Goal: Use online tool/utility: Utilize a website feature to perform a specific function

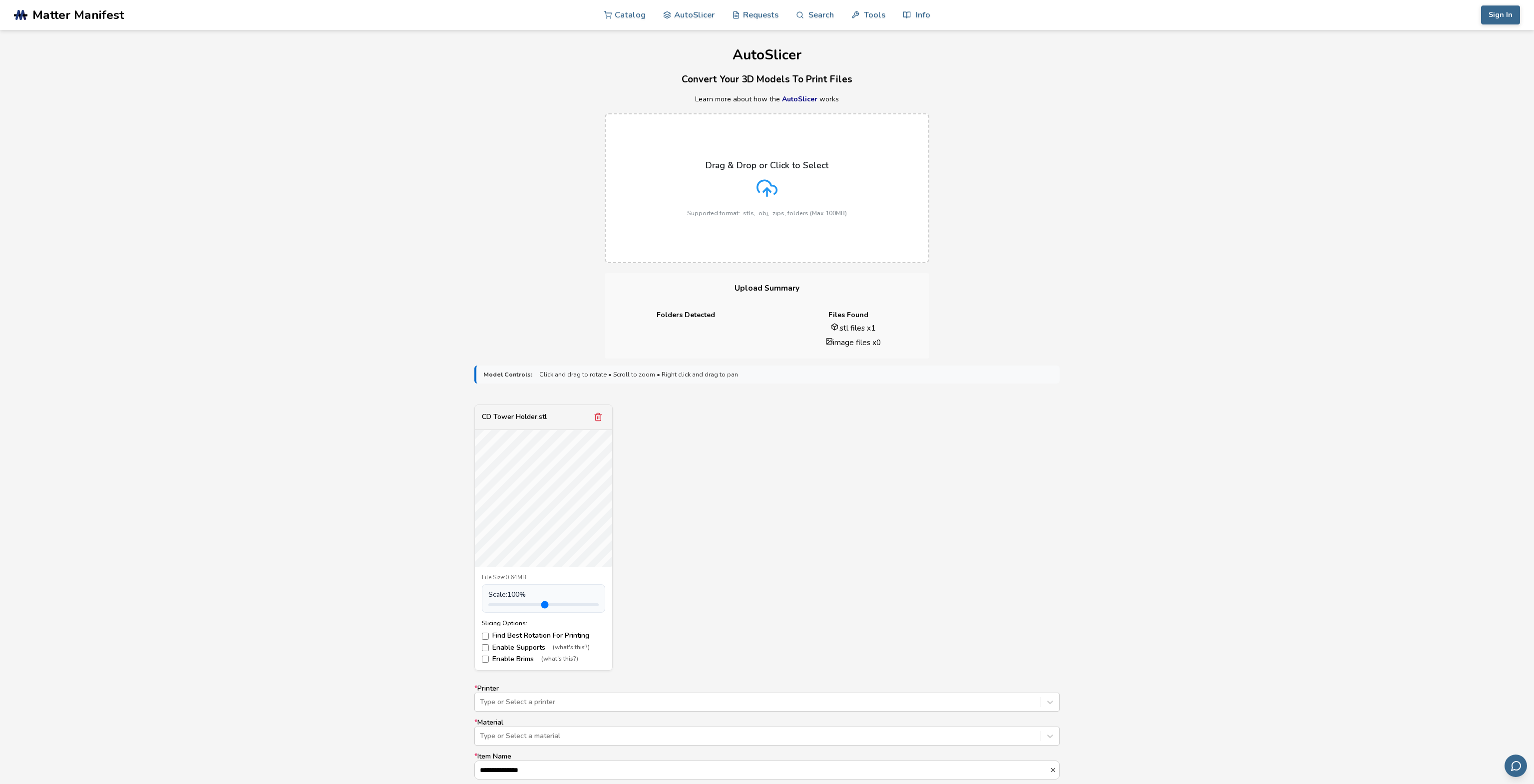
click at [326, 247] on div "Drag & Drop or Click to Select Supported format: .stls, .obj, .zips, folders (M…" at bounding box center [767, 188] width 1534 height 170
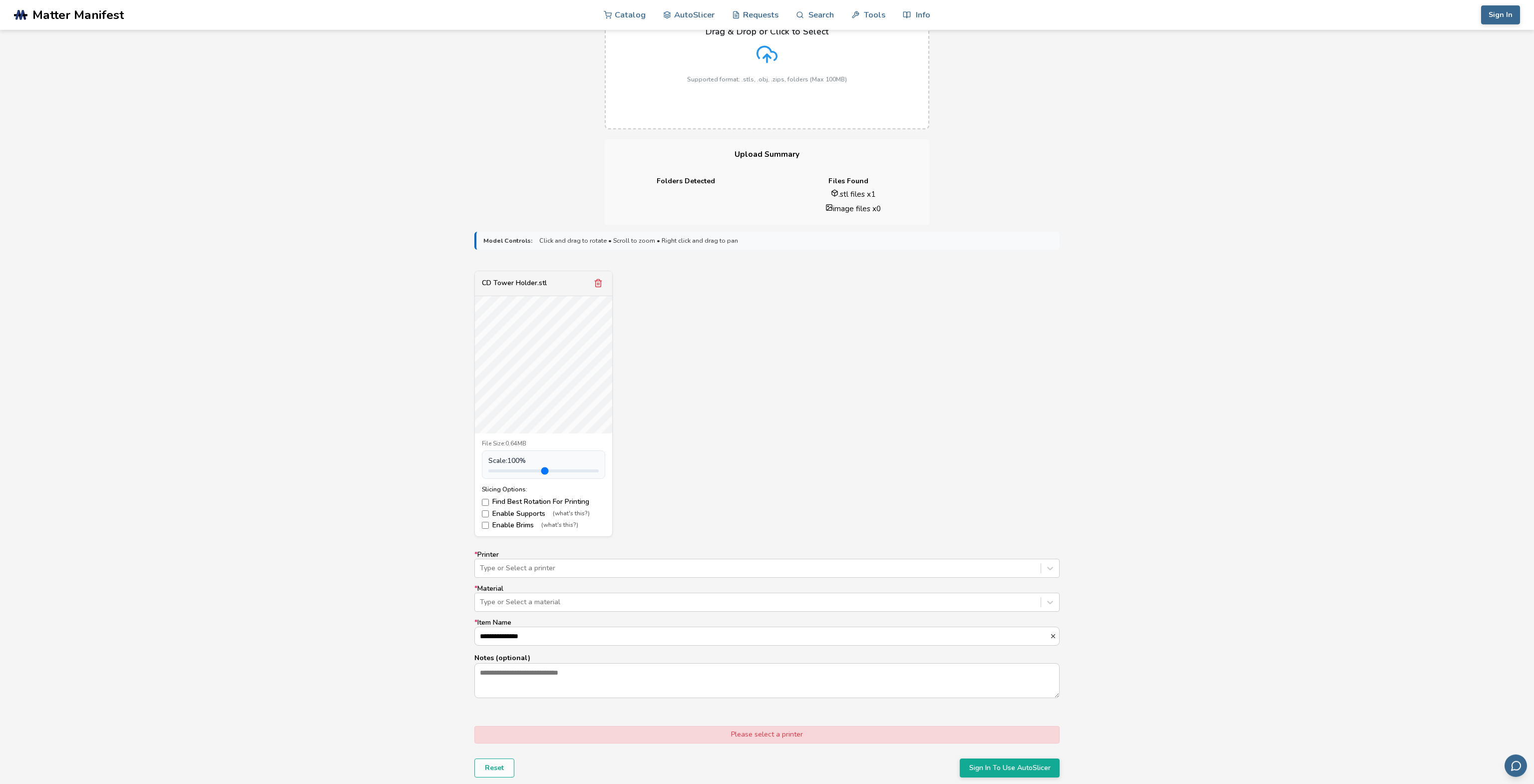
scroll to position [264, 0]
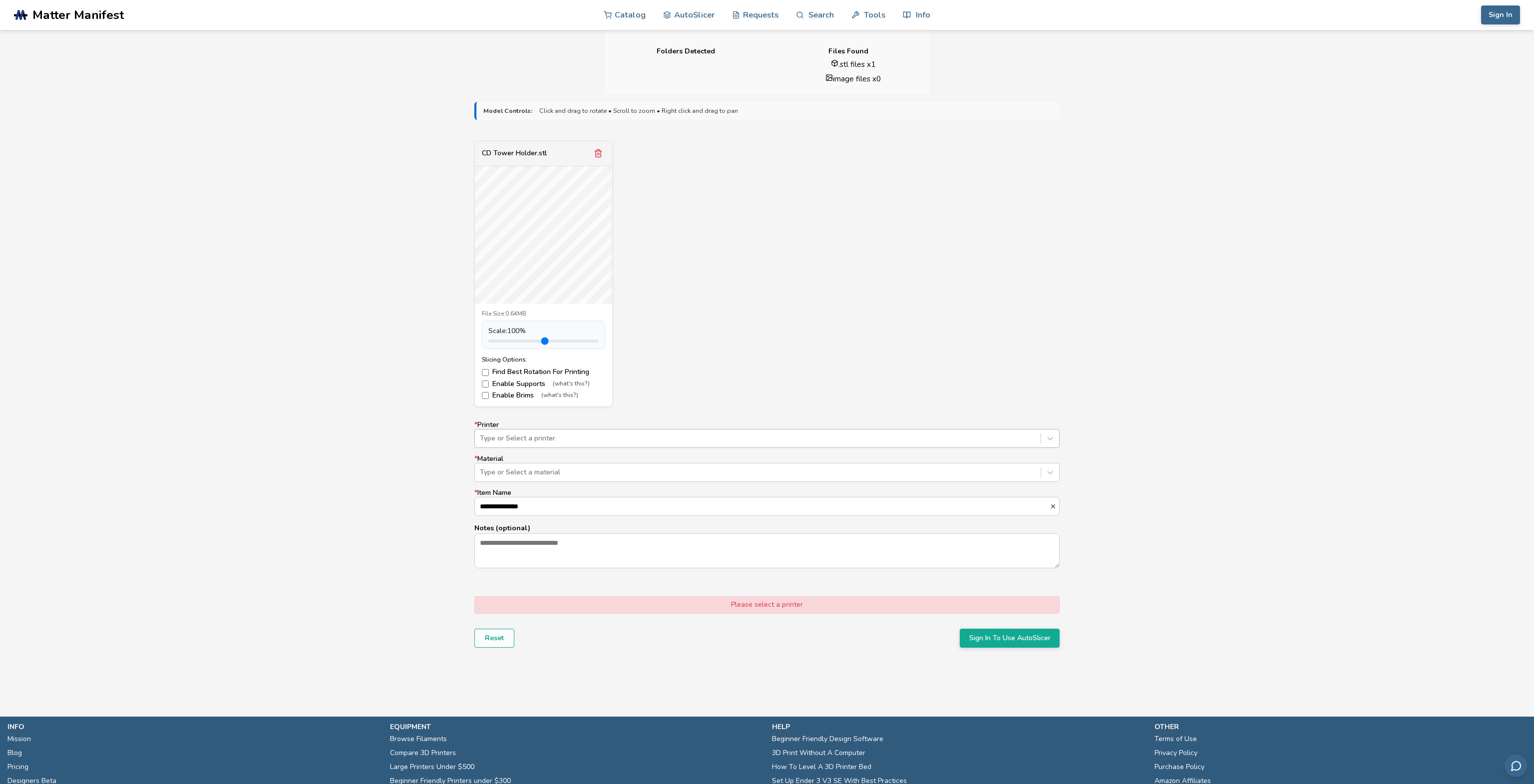
click at [507, 437] on div at bounding box center [757, 438] width 556 height 10
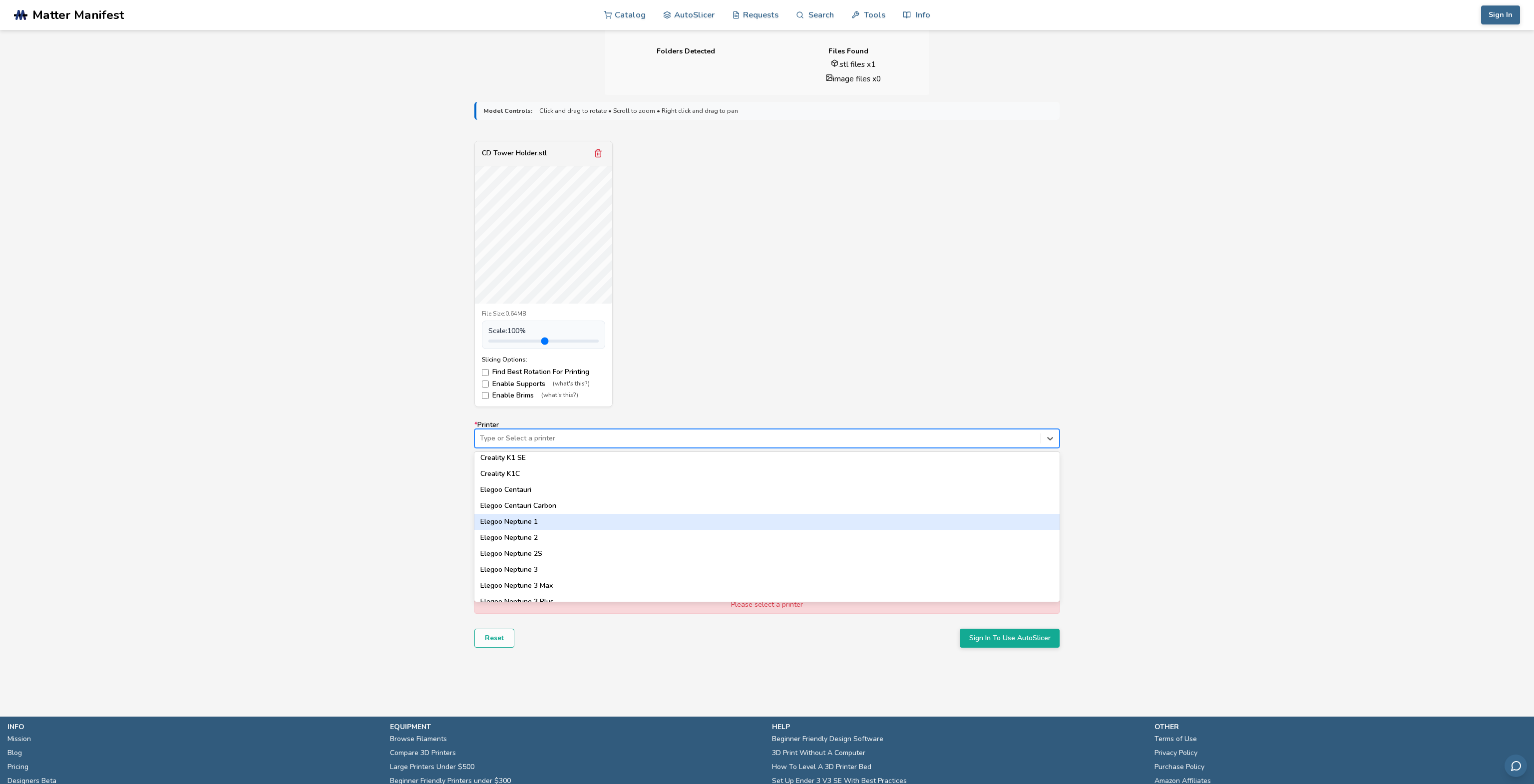
scroll to position [288, 0]
click at [568, 522] on div "Elegoo Centauri Carbon" at bounding box center [767, 526] width 585 height 16
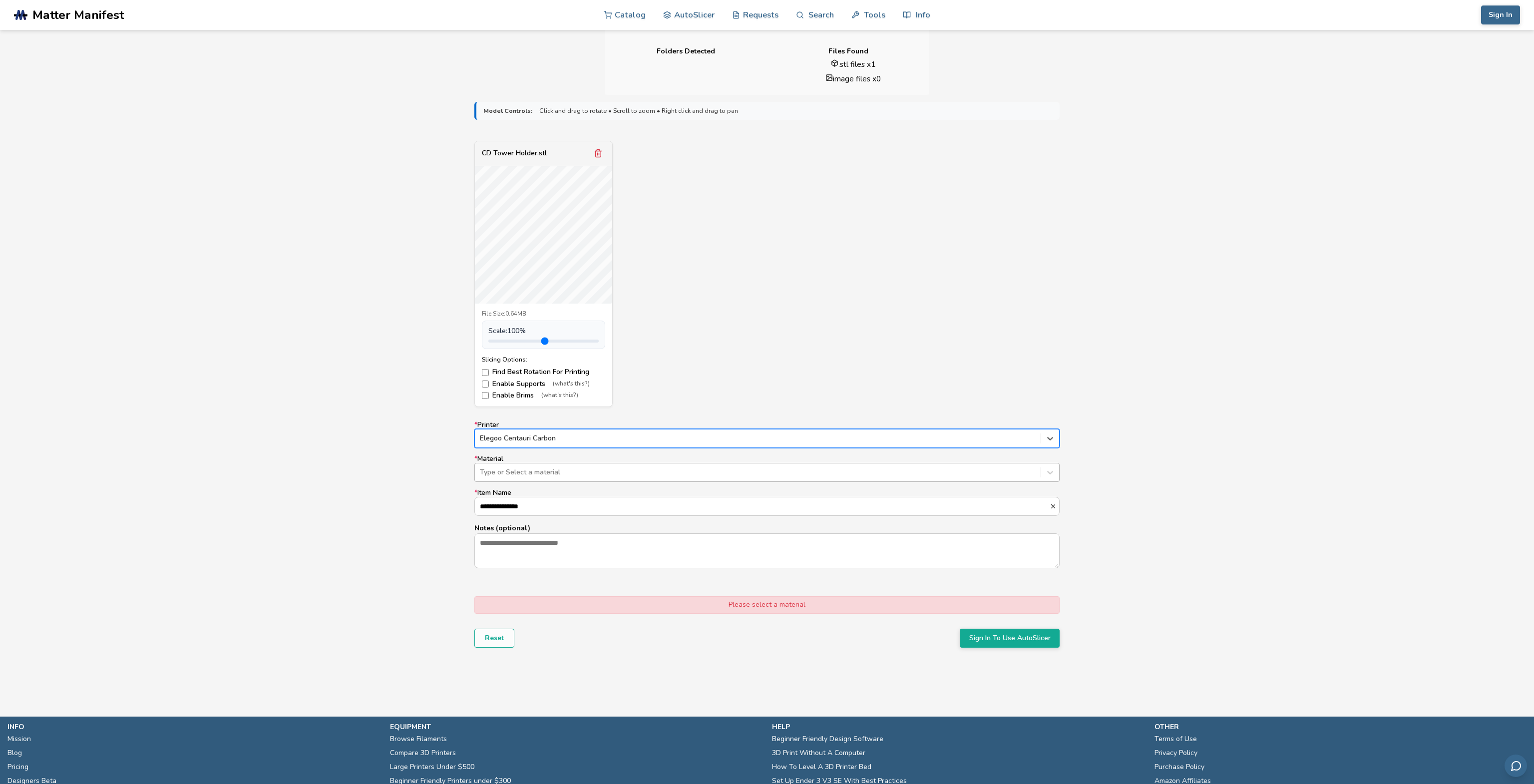
click at [534, 473] on div at bounding box center [757, 472] width 556 height 10
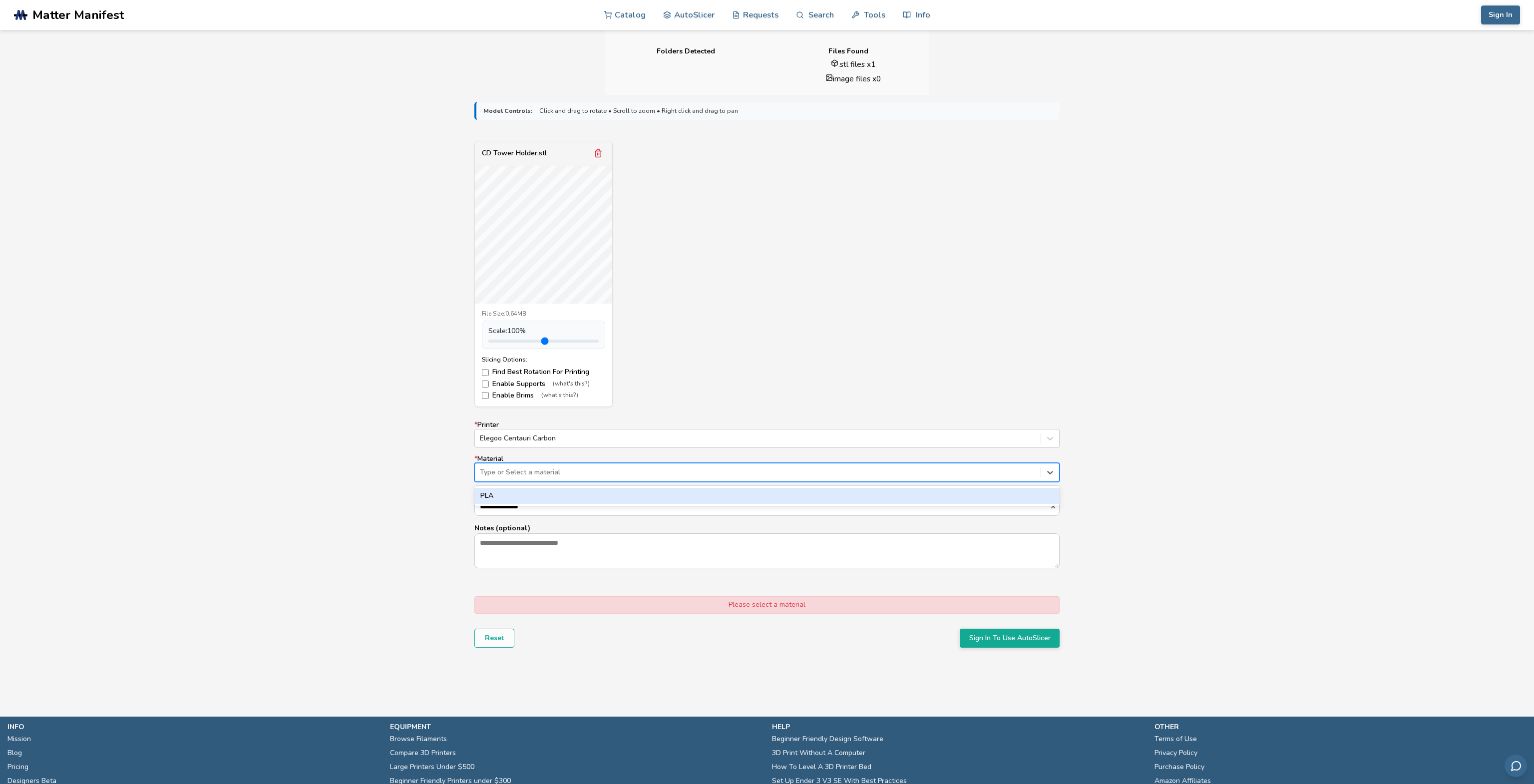
click at [537, 496] on div "PLA" at bounding box center [767, 495] width 585 height 16
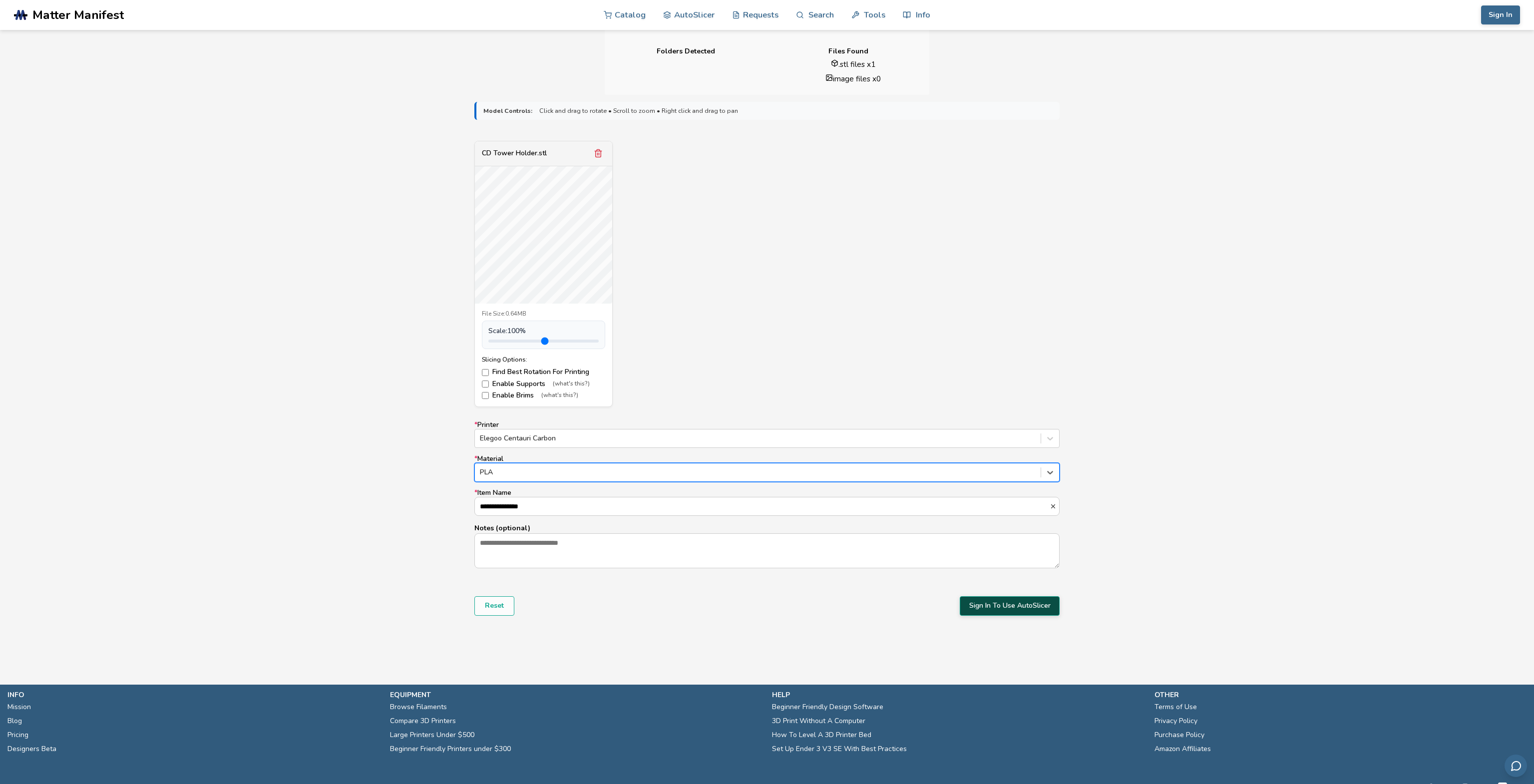
click at [1001, 608] on button "Sign In To Use AutoSlicer" at bounding box center [1010, 605] width 100 height 19
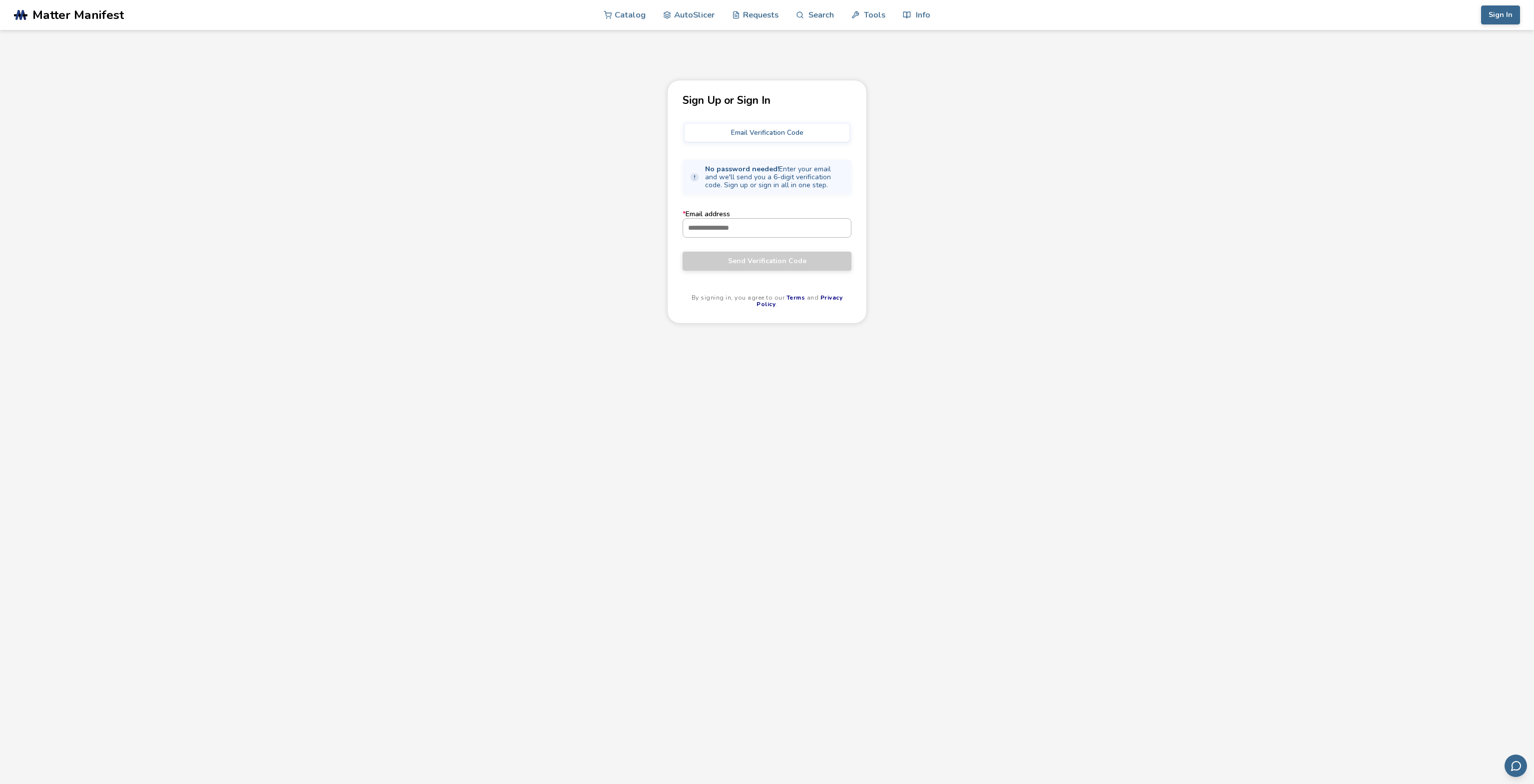
click at [746, 228] on input "* Email address" at bounding box center [767, 227] width 168 height 18
type input "**********"
click at [682, 252] on button "Send Verification Code" at bounding box center [766, 261] width 169 height 19
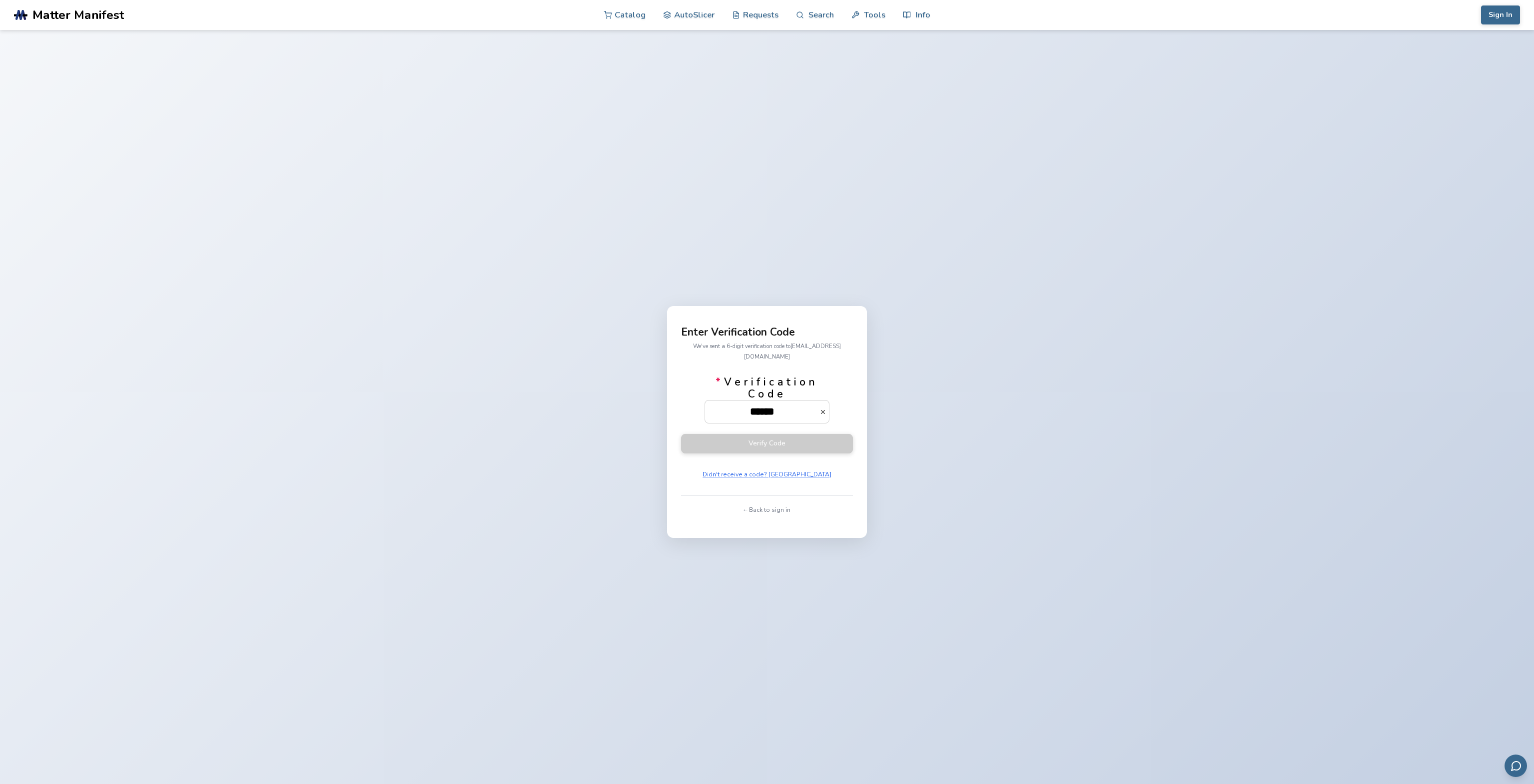
scroll to position [0, 14]
type input "******"
click at [681, 434] on button "Verify Code" at bounding box center [767, 443] width 172 height 20
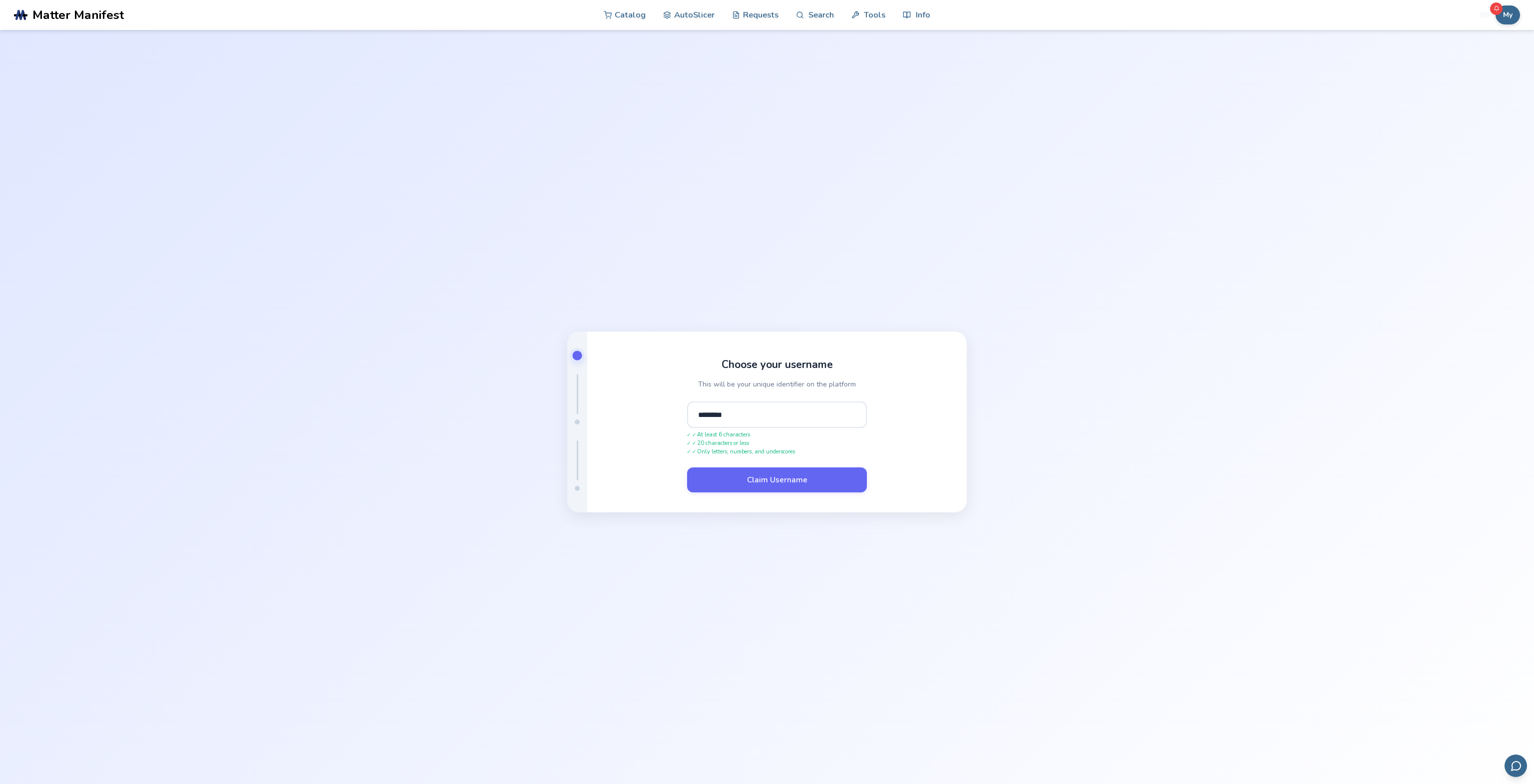
type input "********"
click at [687, 467] on button "Claim Username" at bounding box center [777, 480] width 180 height 25
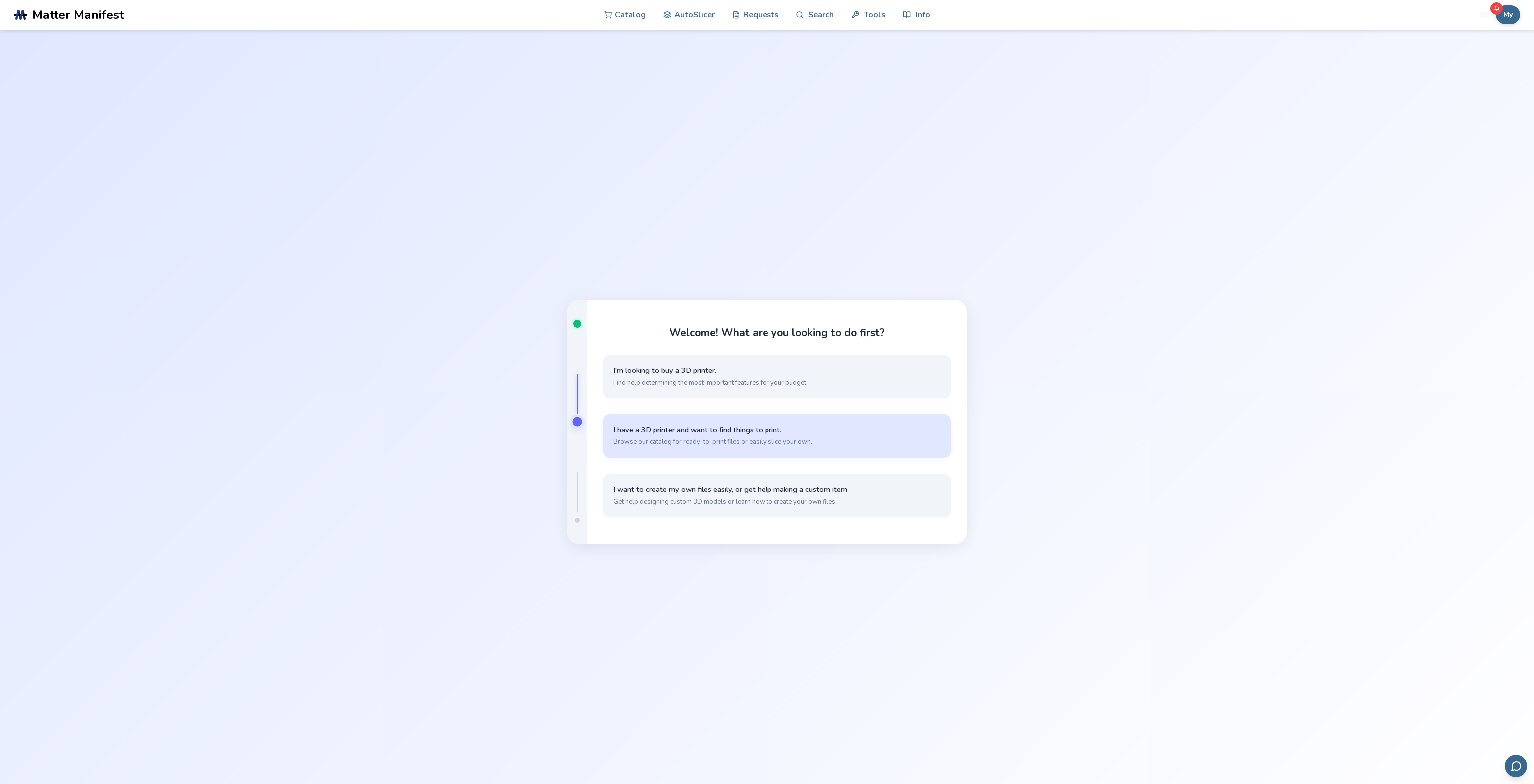
click at [824, 435] on button "I have a 3D printer and want to find things to print. Browse our catalog for re…" at bounding box center [777, 436] width 348 height 43
click at [713, 441] on span "Simple, quick slicing with cloud storage through the AutoSlicer" at bounding box center [777, 442] width 328 height 9
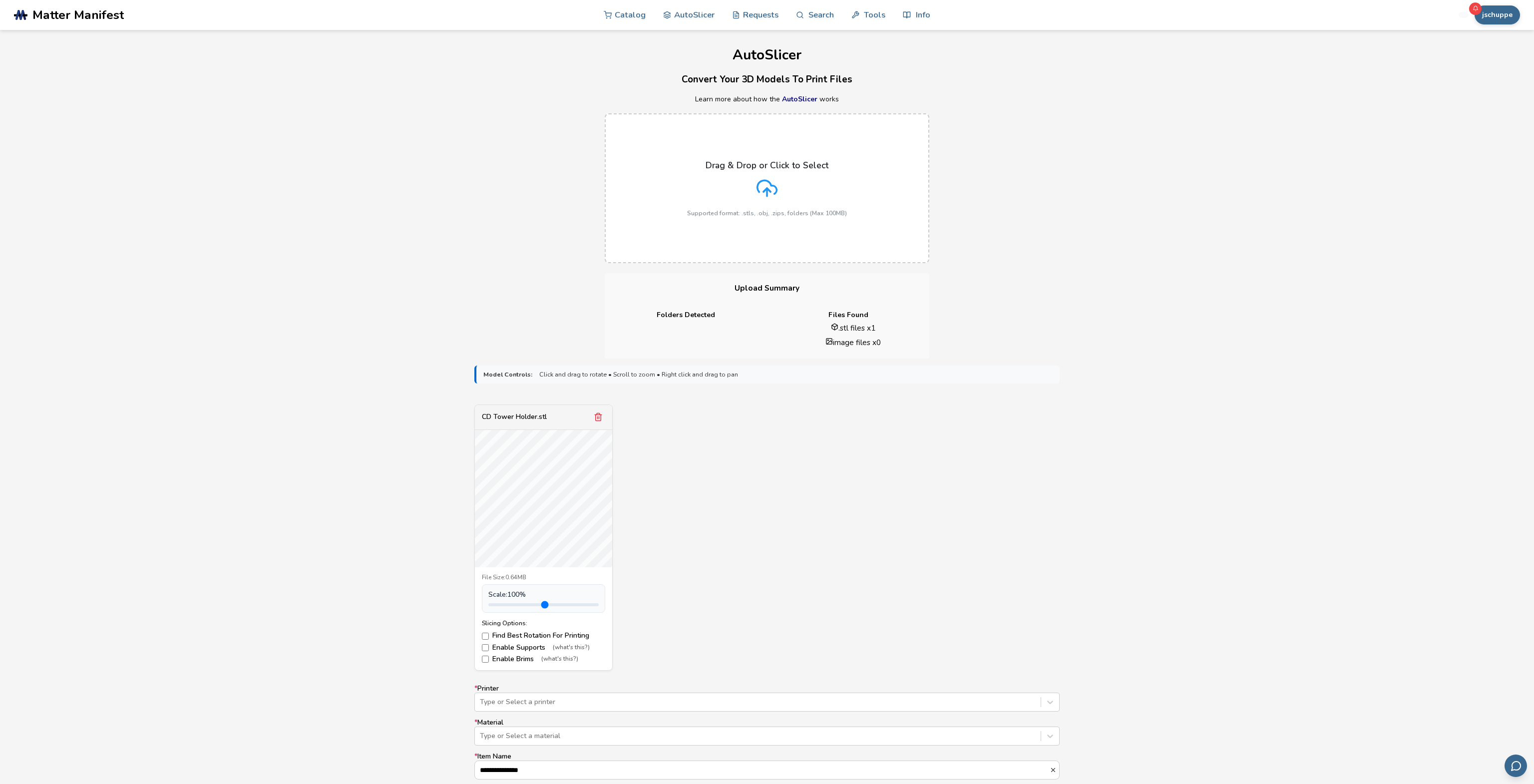
click at [1132, 173] on div "Drag & Drop or Click to Select Supported format: .stls, .obj, .zips, folders (M…" at bounding box center [767, 188] width 1534 height 170
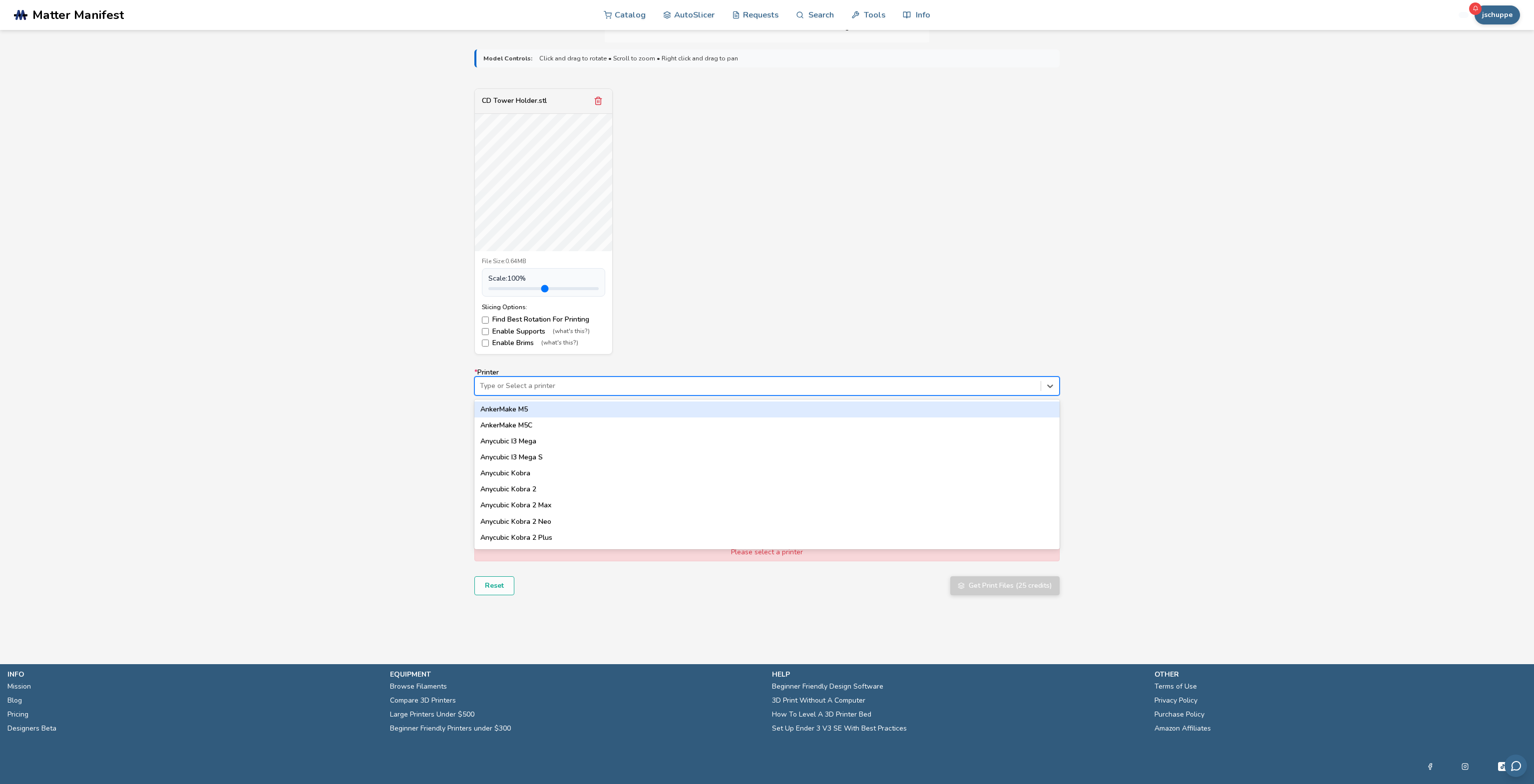
click at [572, 389] on div "Type or Select a printer" at bounding box center [757, 385] width 566 height 14
click at [557, 419] on div "Elegoo Centauri Carbon" at bounding box center [767, 417] width 585 height 16
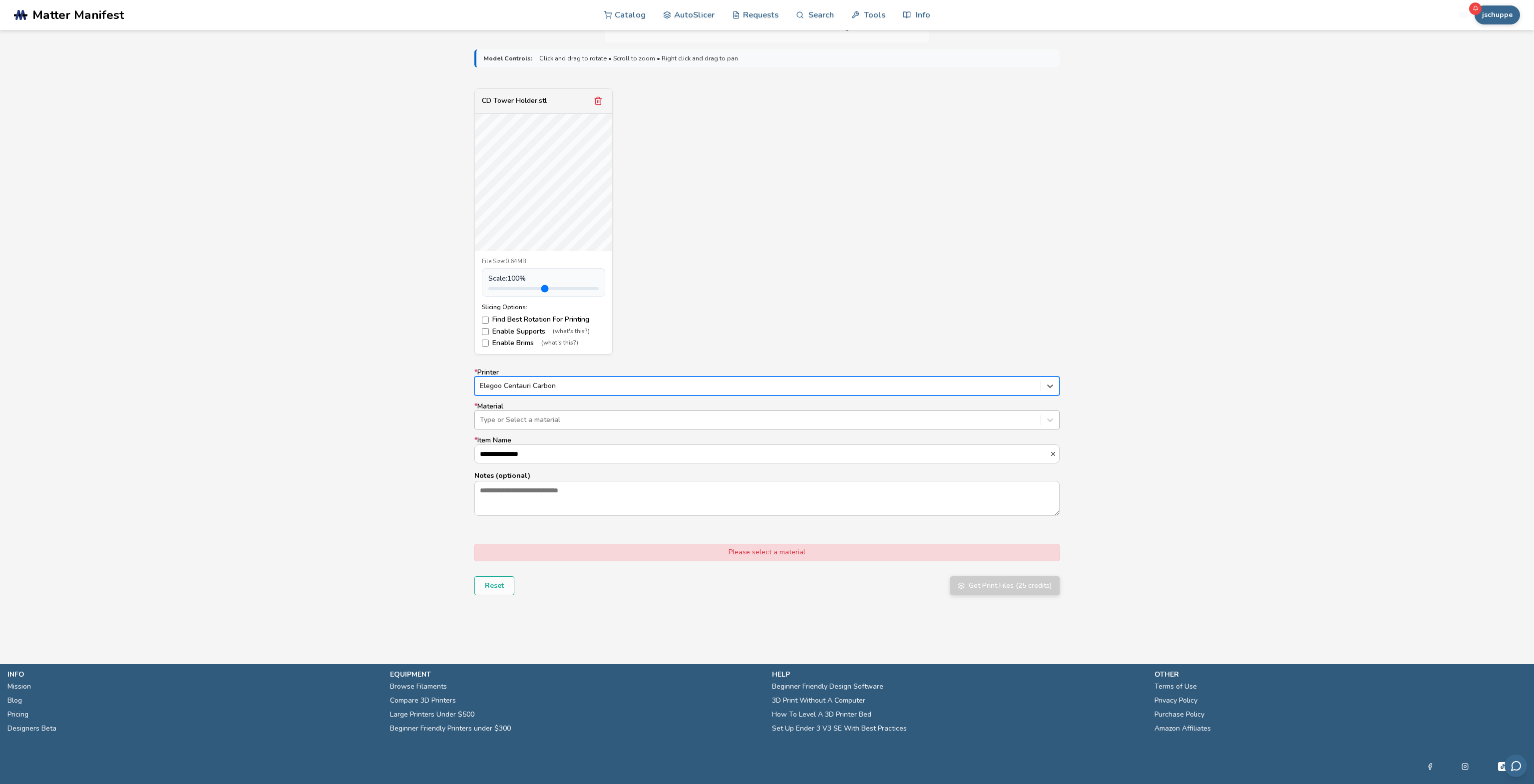
click at [558, 419] on div at bounding box center [757, 420] width 556 height 10
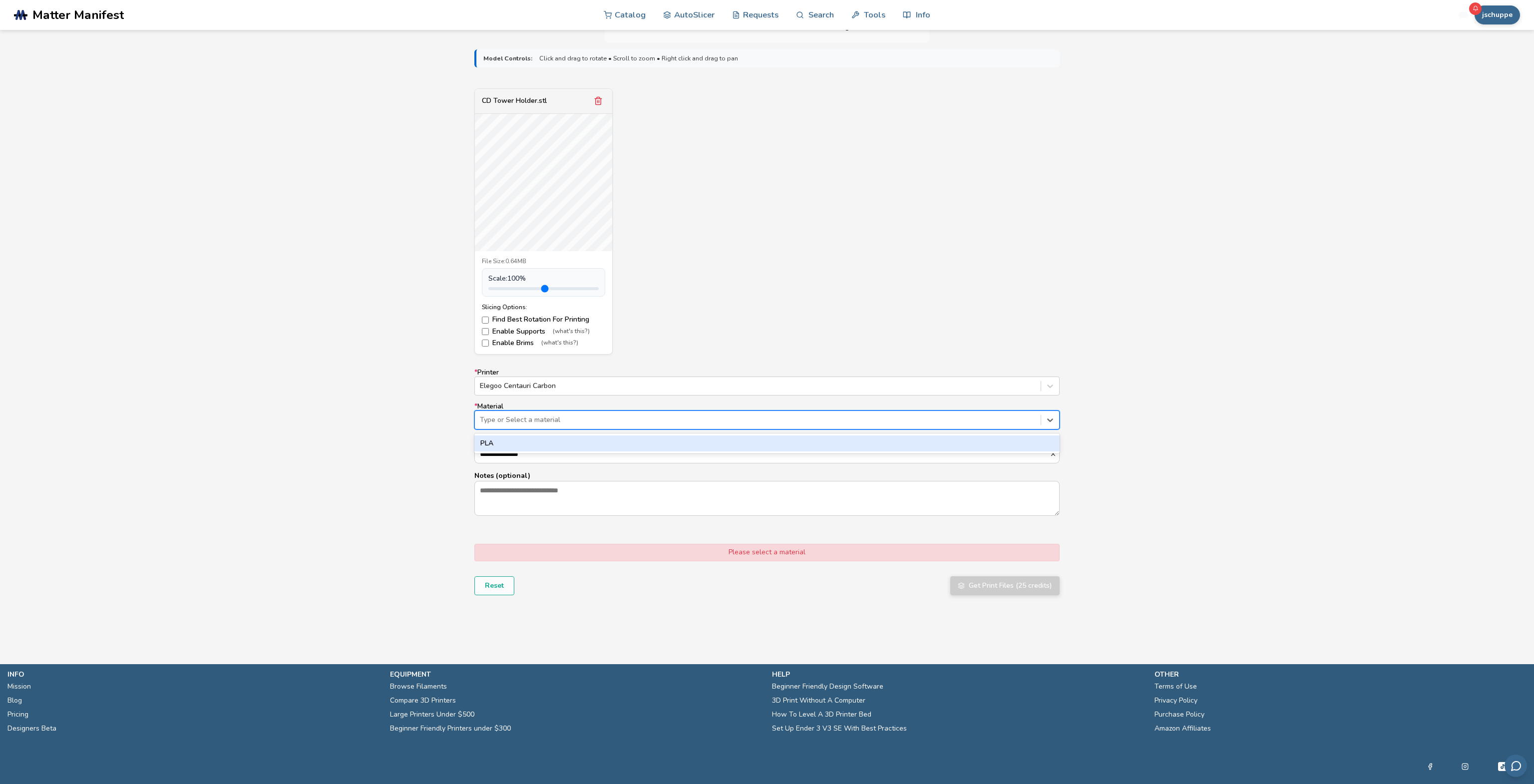
click at [547, 441] on div "PLA" at bounding box center [767, 443] width 585 height 16
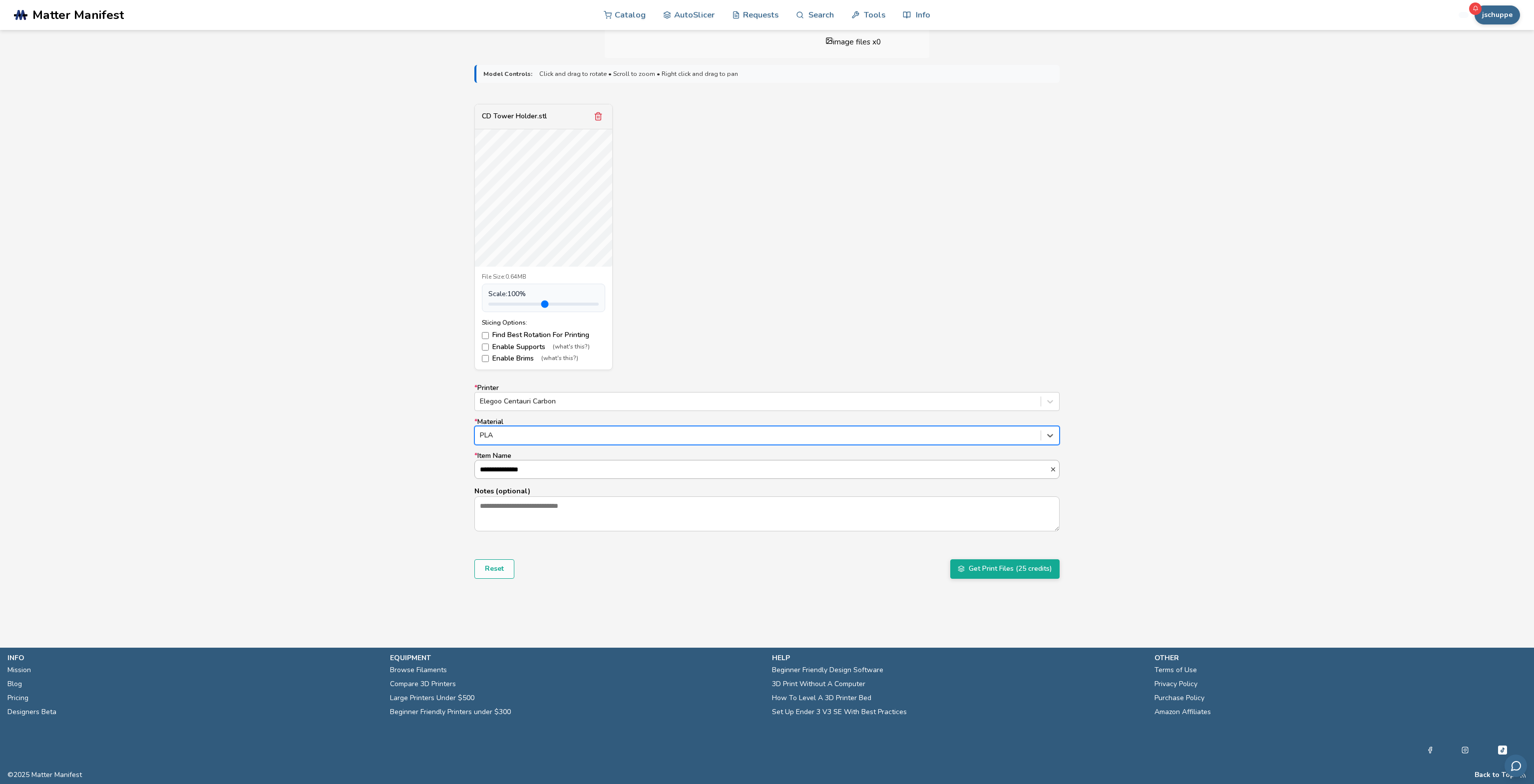
scroll to position [301, 0]
click at [1005, 566] on button "Get Print Files (25 credits)" at bounding box center [1005, 569] width 110 height 19
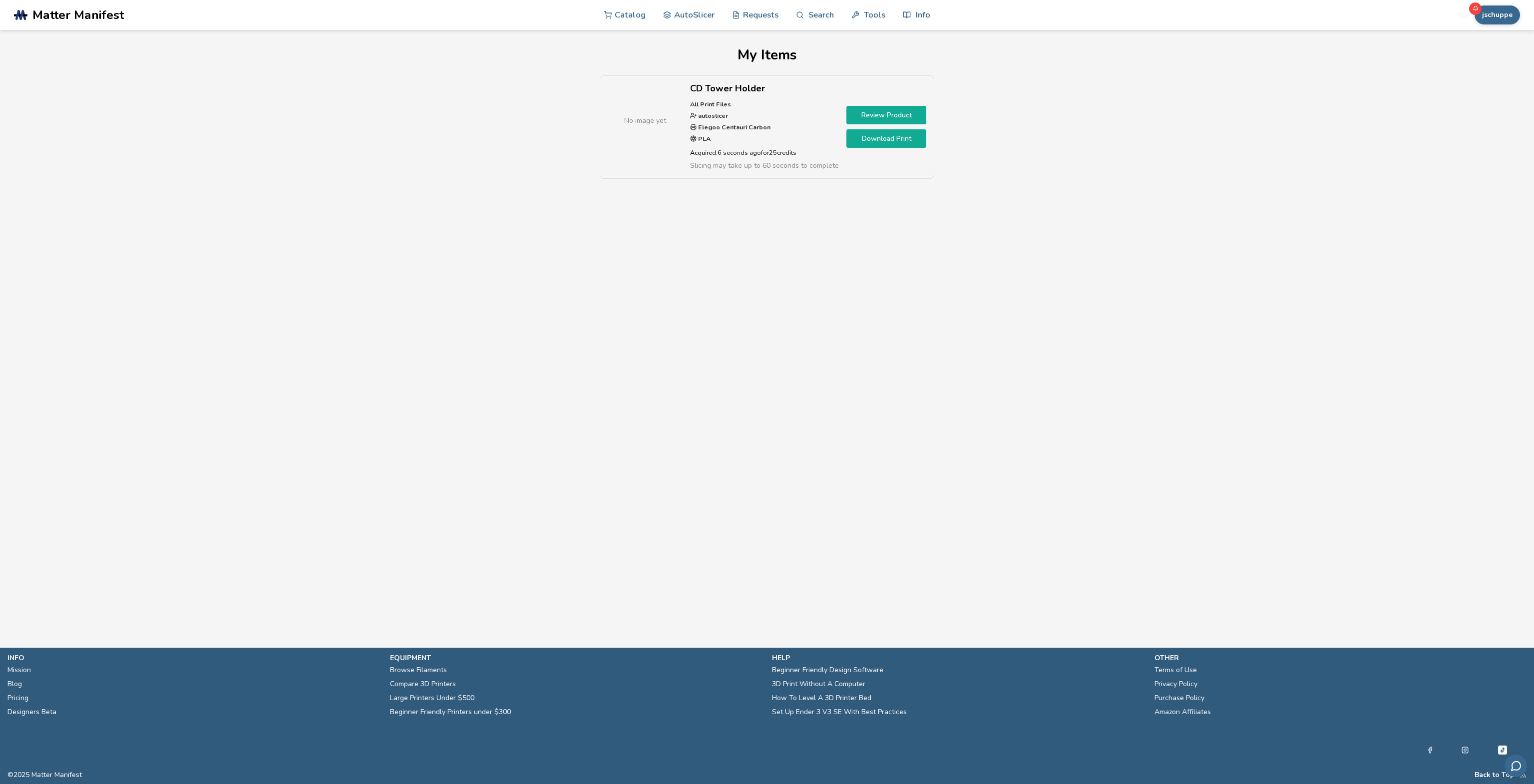
click at [879, 117] on link "Review Product" at bounding box center [886, 115] width 80 height 18
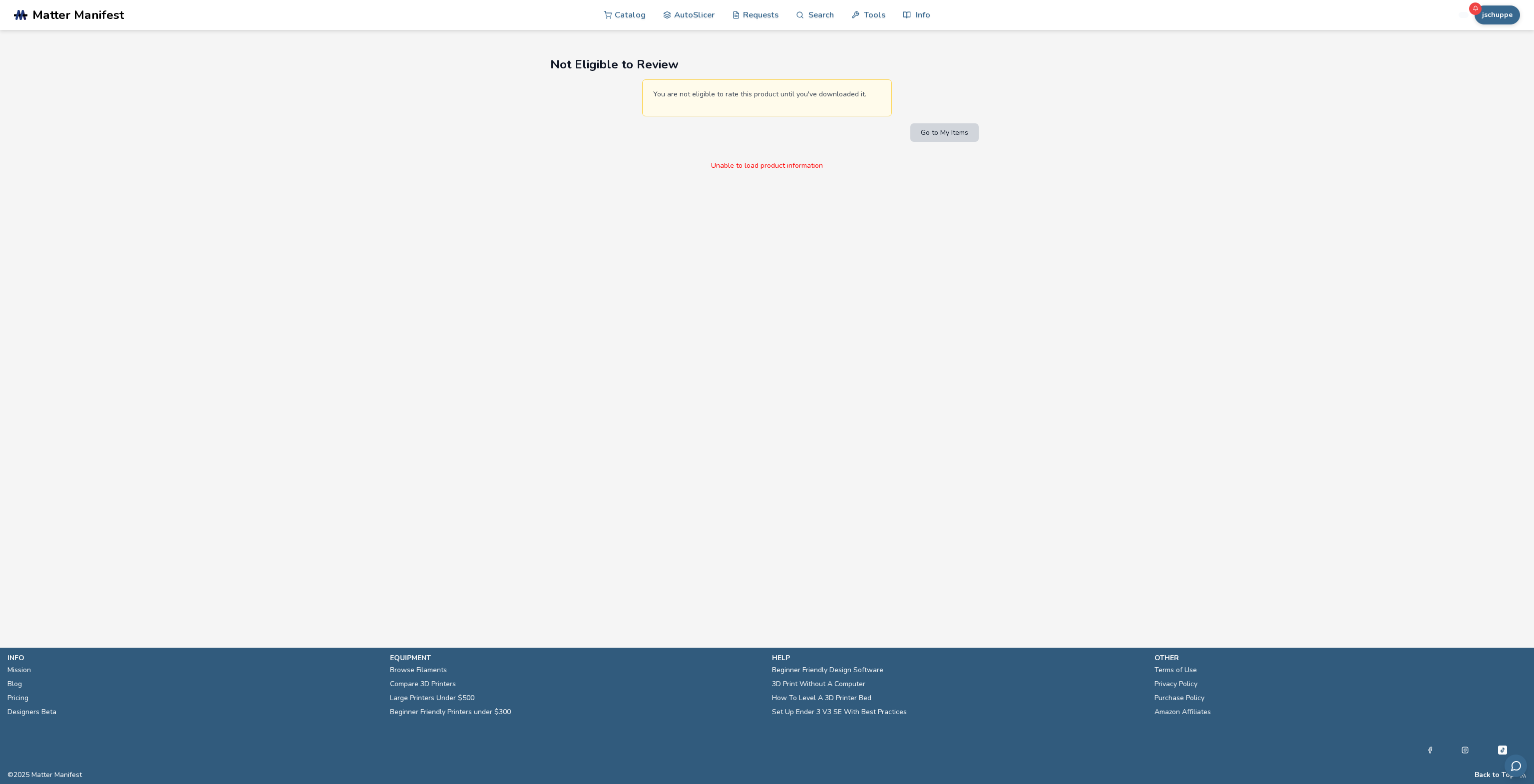
click at [944, 136] on button "Go to My Items" at bounding box center [944, 132] width 68 height 18
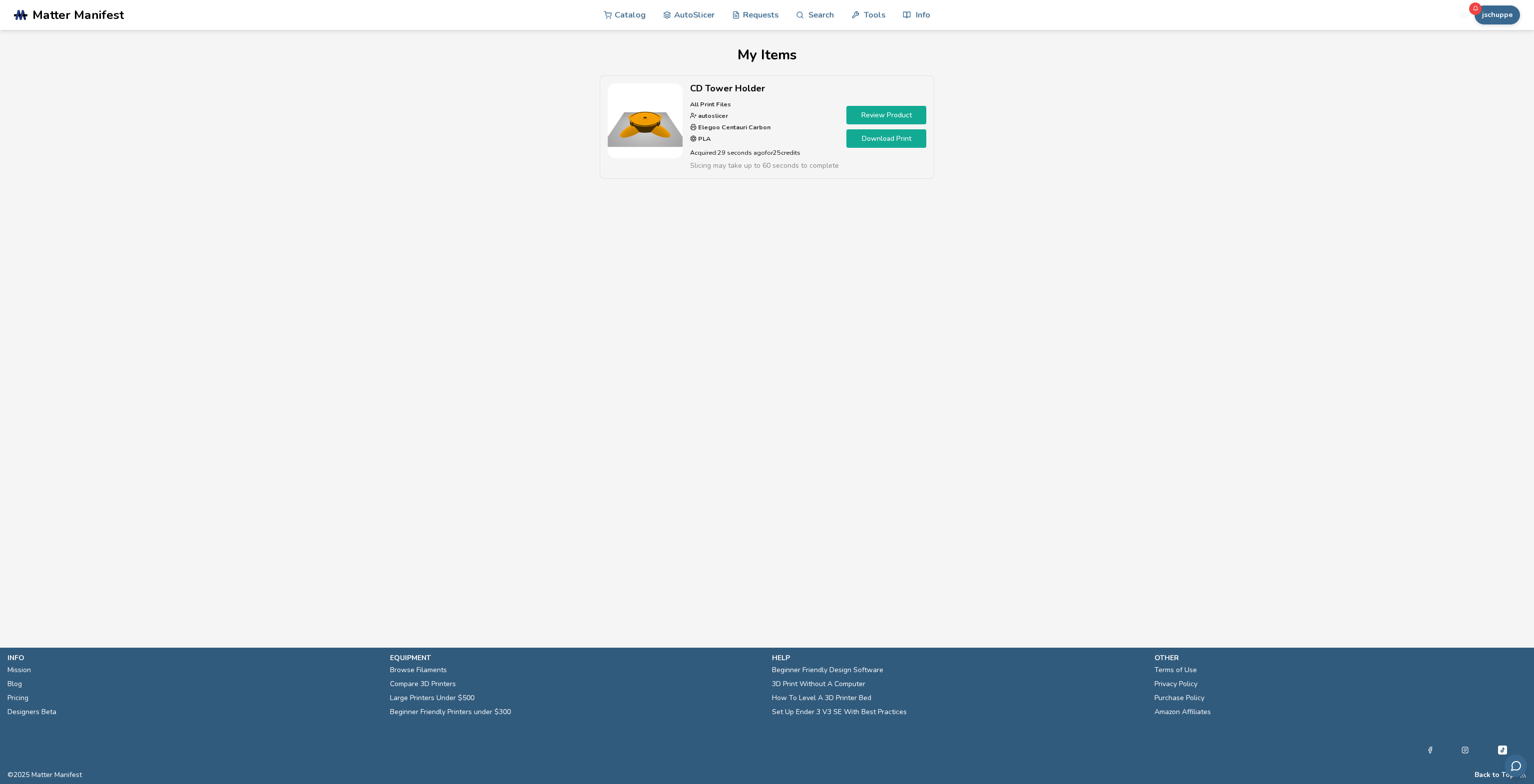
click at [883, 137] on link "Download Print" at bounding box center [886, 138] width 80 height 18
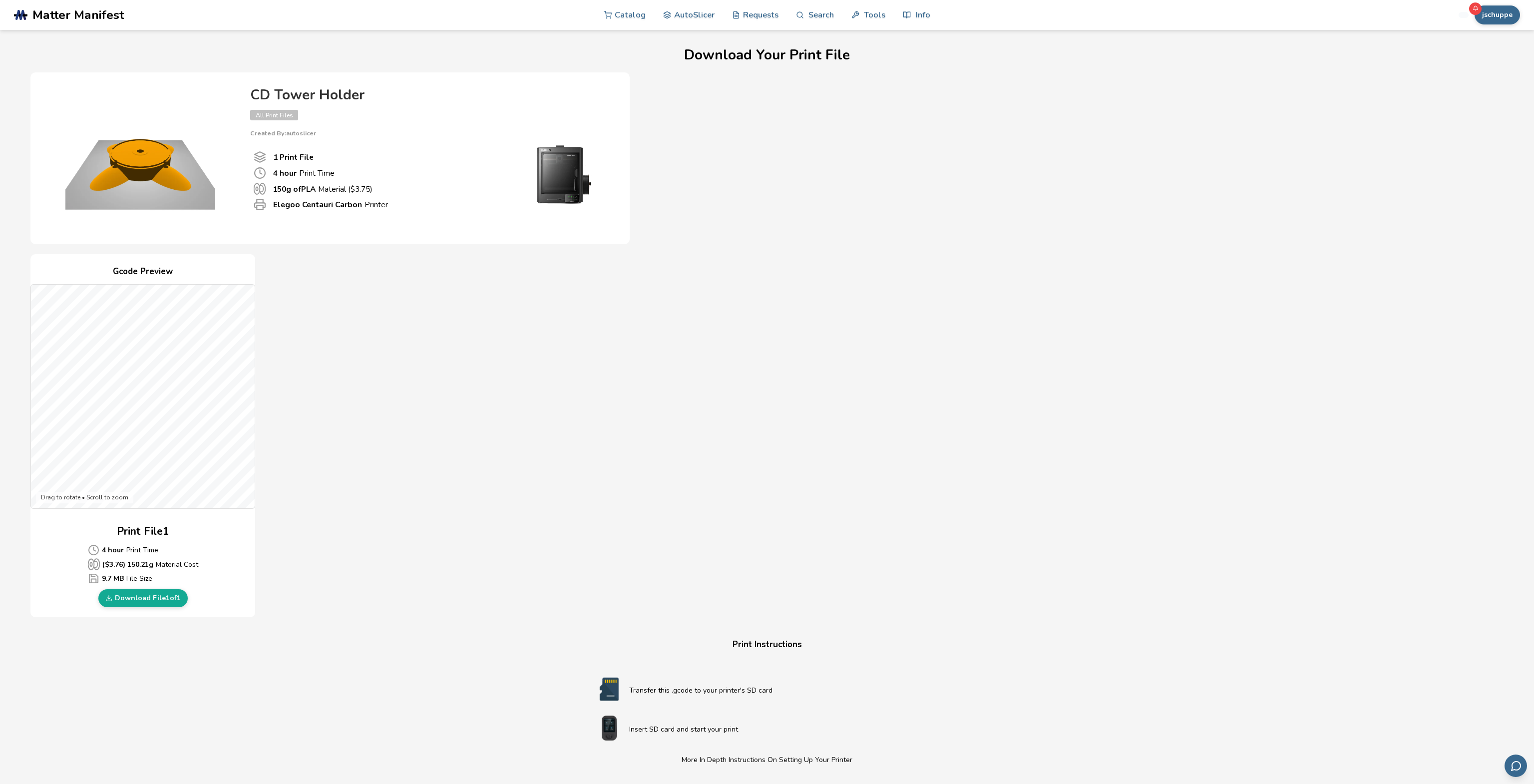
click at [52, 669] on div "Download Your Print File CD Tower Holder All Print Files Created By: autoslicer…" at bounding box center [766, 521] width 1473 height 947
click at [702, 16] on link "AutoSlicer" at bounding box center [689, 14] width 51 height 30
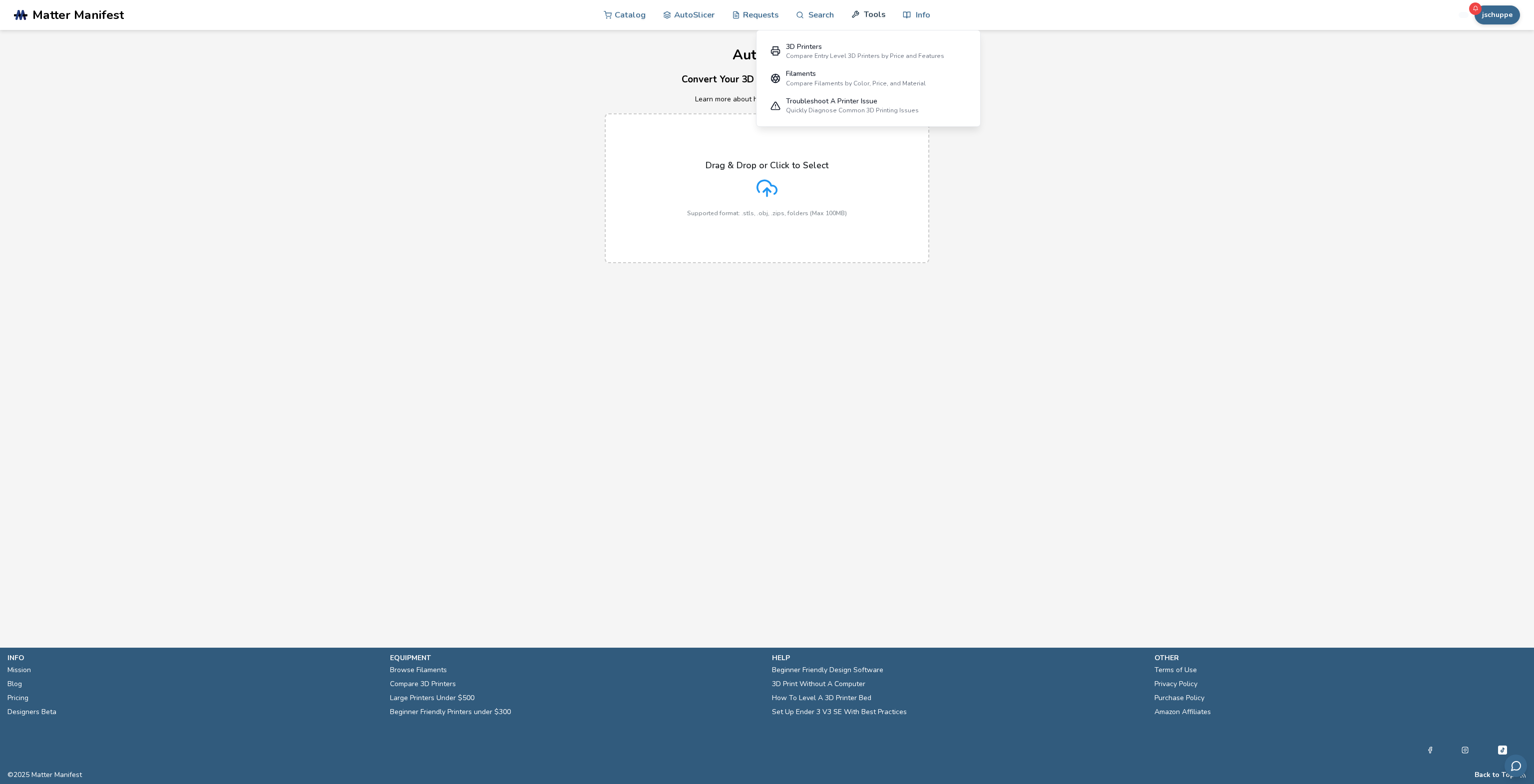
click at [873, 13] on link "Tools" at bounding box center [868, 14] width 34 height 30
click at [762, 14] on link "Requests" at bounding box center [755, 14] width 46 height 30
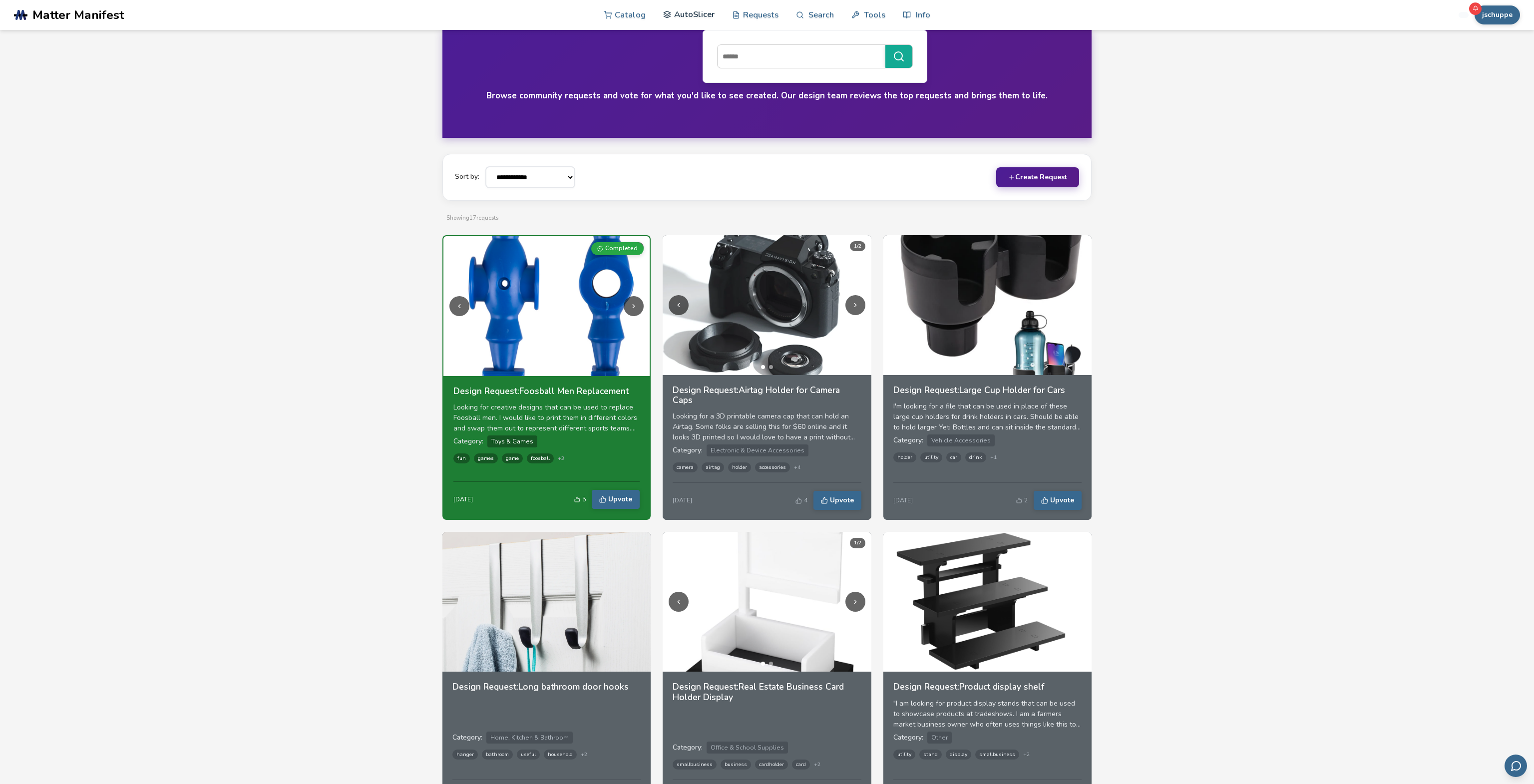
click at [699, 15] on link "AutoSlicer" at bounding box center [689, 14] width 51 height 30
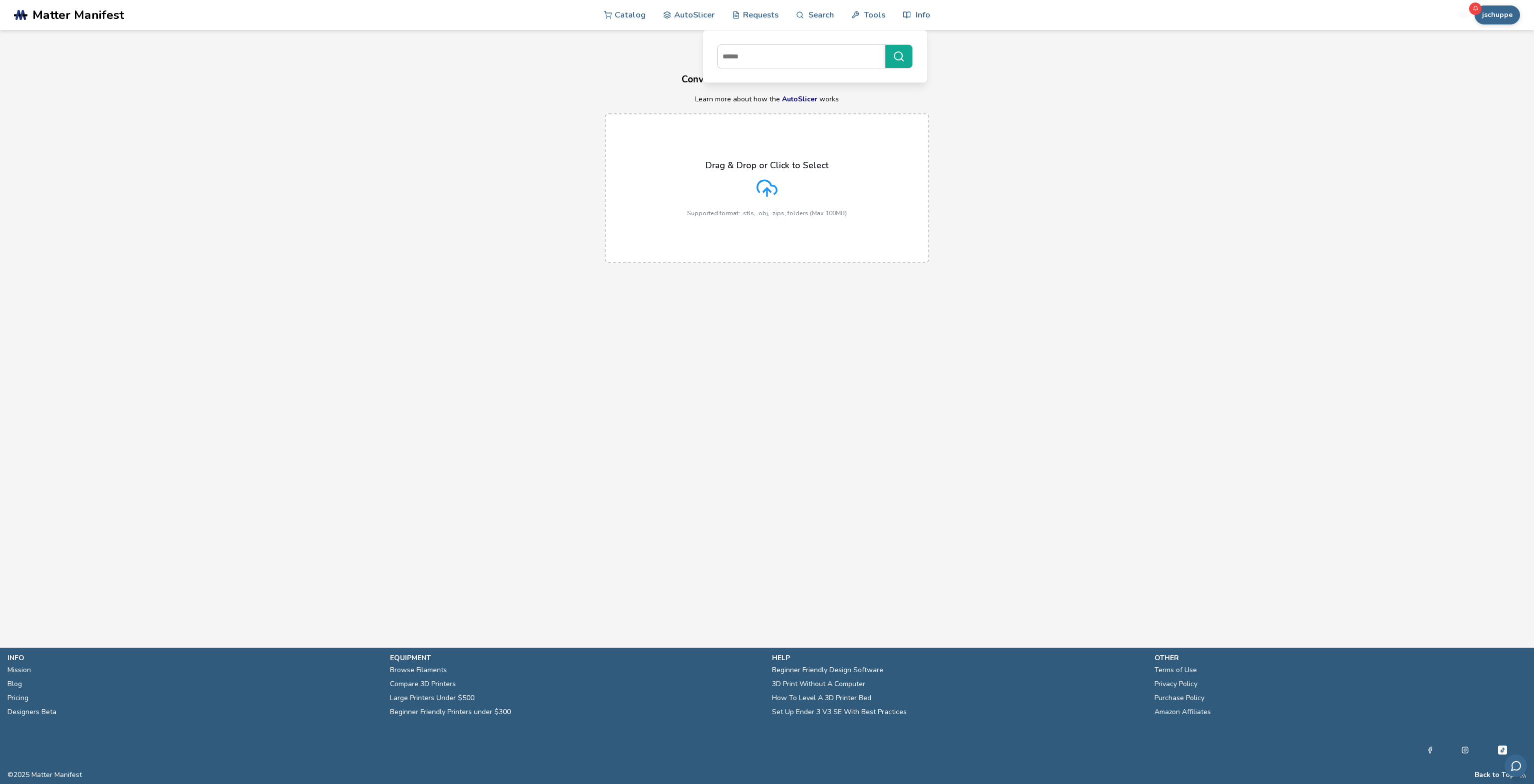
drag, startPoint x: 517, startPoint y: 65, endPoint x: 528, endPoint y: 65, distance: 11.0
click at [518, 65] on div "AutoSlicer Convert Your 3D Models To Print Files Learn more about how the AutoS…" at bounding box center [767, 151] width 1534 height 243
click at [233, 99] on p "Learn more about how the AutoSlicer works" at bounding box center [767, 99] width 1534 height 8
click at [1505, 16] on button "jschuppe" at bounding box center [1497, 15] width 45 height 19
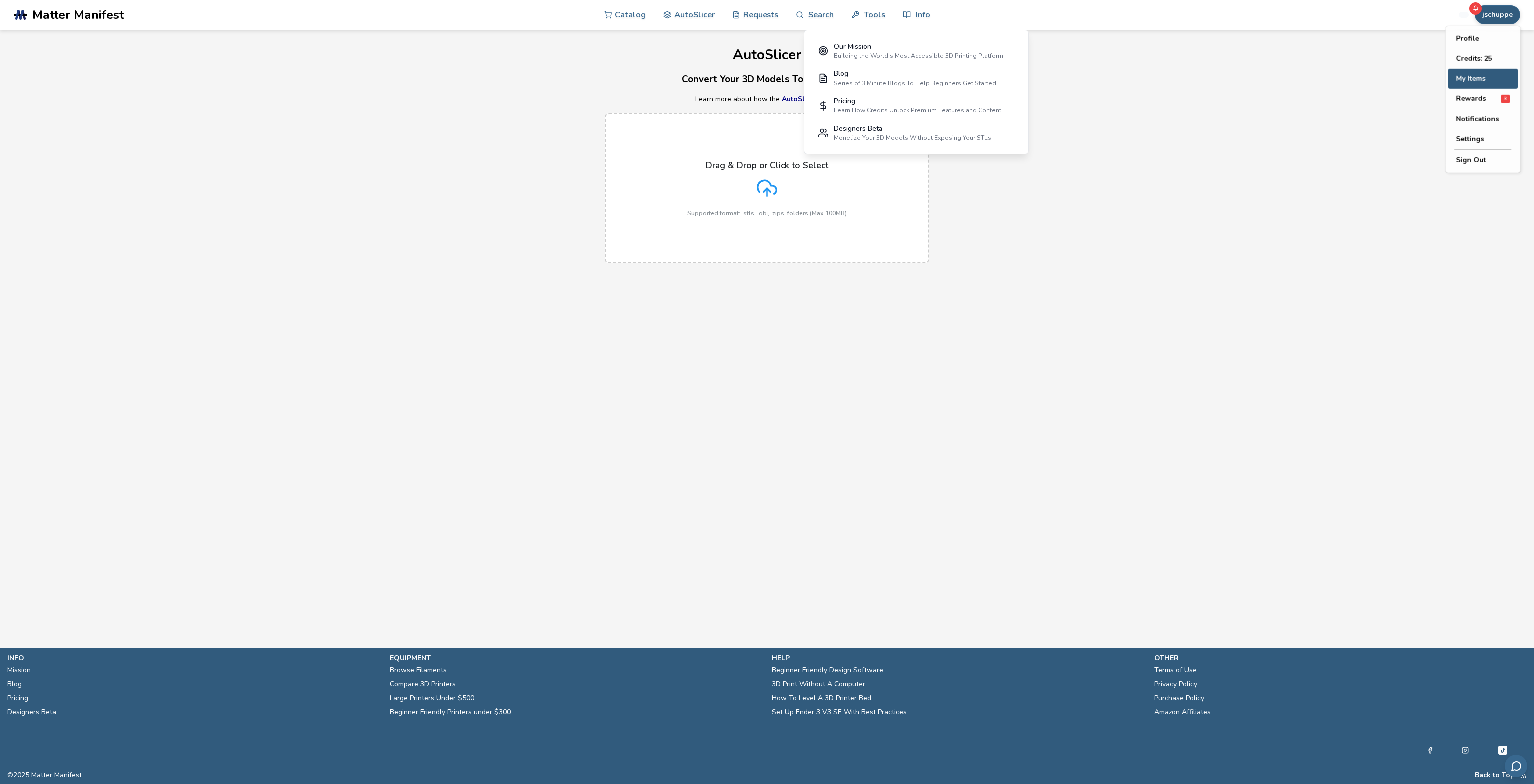
click at [1479, 84] on button "My Items" at bounding box center [1482, 79] width 70 height 20
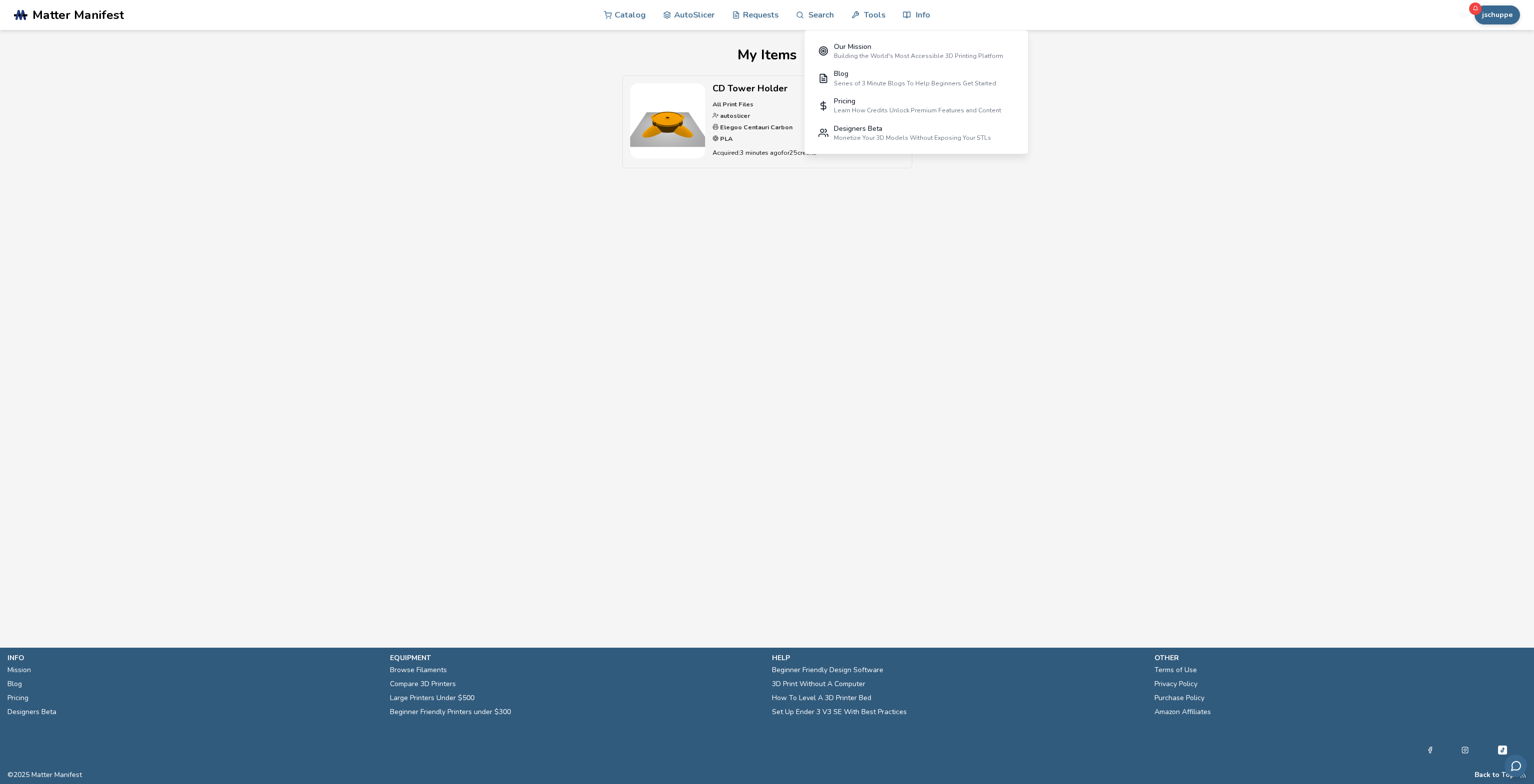
click at [617, 211] on main "My Items CD Tower Holder All Print Files autoslicer Elegoo Centauri Carbon PLA …" at bounding box center [767, 308] width 1534 height 617
click at [643, 127] on img at bounding box center [668, 121] width 75 height 75
click at [864, 113] on link "Review Product" at bounding box center [864, 110] width 80 height 18
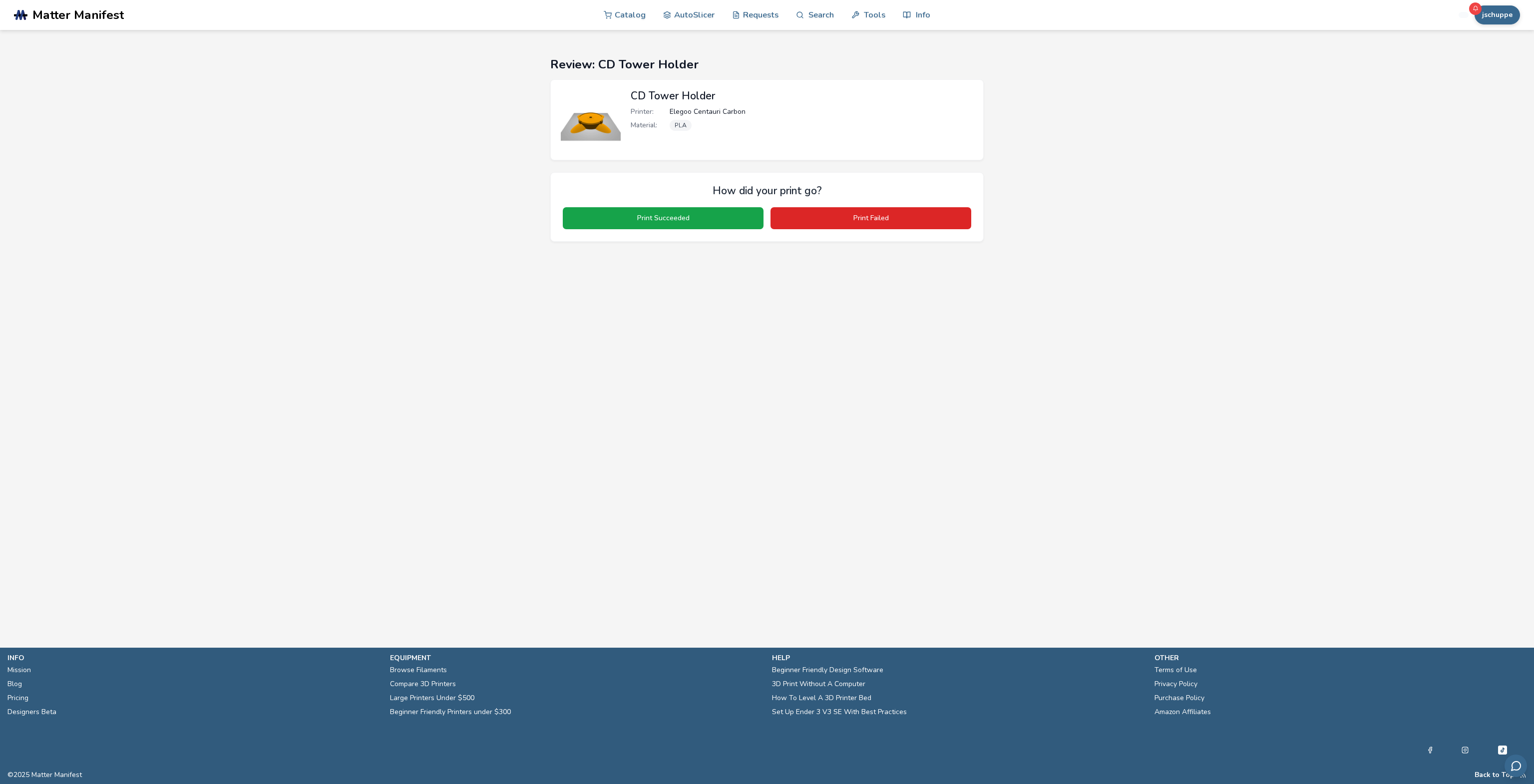
click at [616, 125] on img at bounding box center [591, 120] width 60 height 60
click at [689, 14] on link "AutoSlicer" at bounding box center [689, 14] width 51 height 30
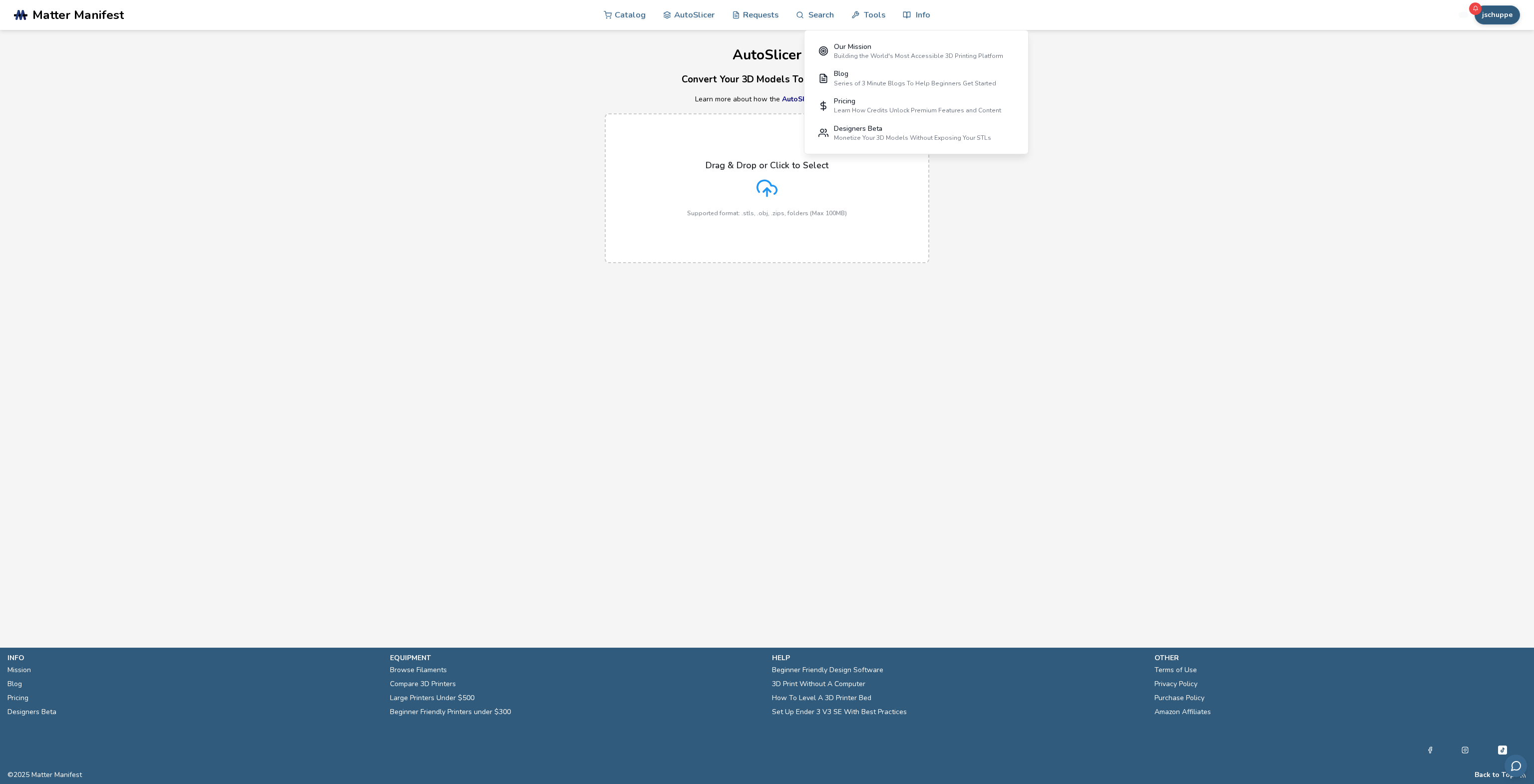
click at [1510, 17] on button "jschuppe" at bounding box center [1497, 15] width 45 height 19
click at [1465, 83] on button "My Items" at bounding box center [1482, 79] width 70 height 20
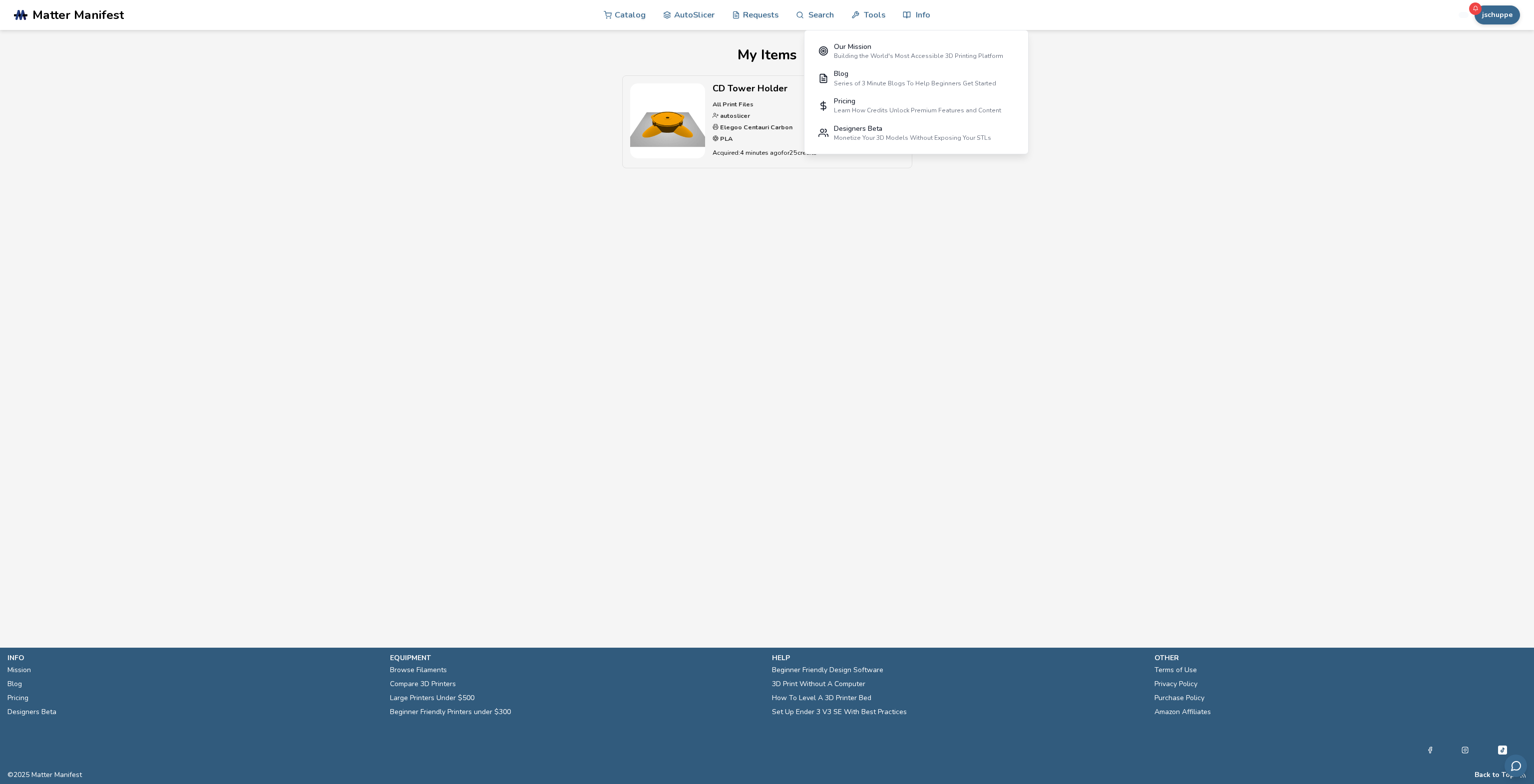
click at [790, 190] on main "My Items CD Tower Holder All Print Files autoslicer Elegoo Centauri Carbon PLA …" at bounding box center [767, 308] width 1534 height 617
click at [882, 129] on link "Download Print" at bounding box center [864, 133] width 80 height 18
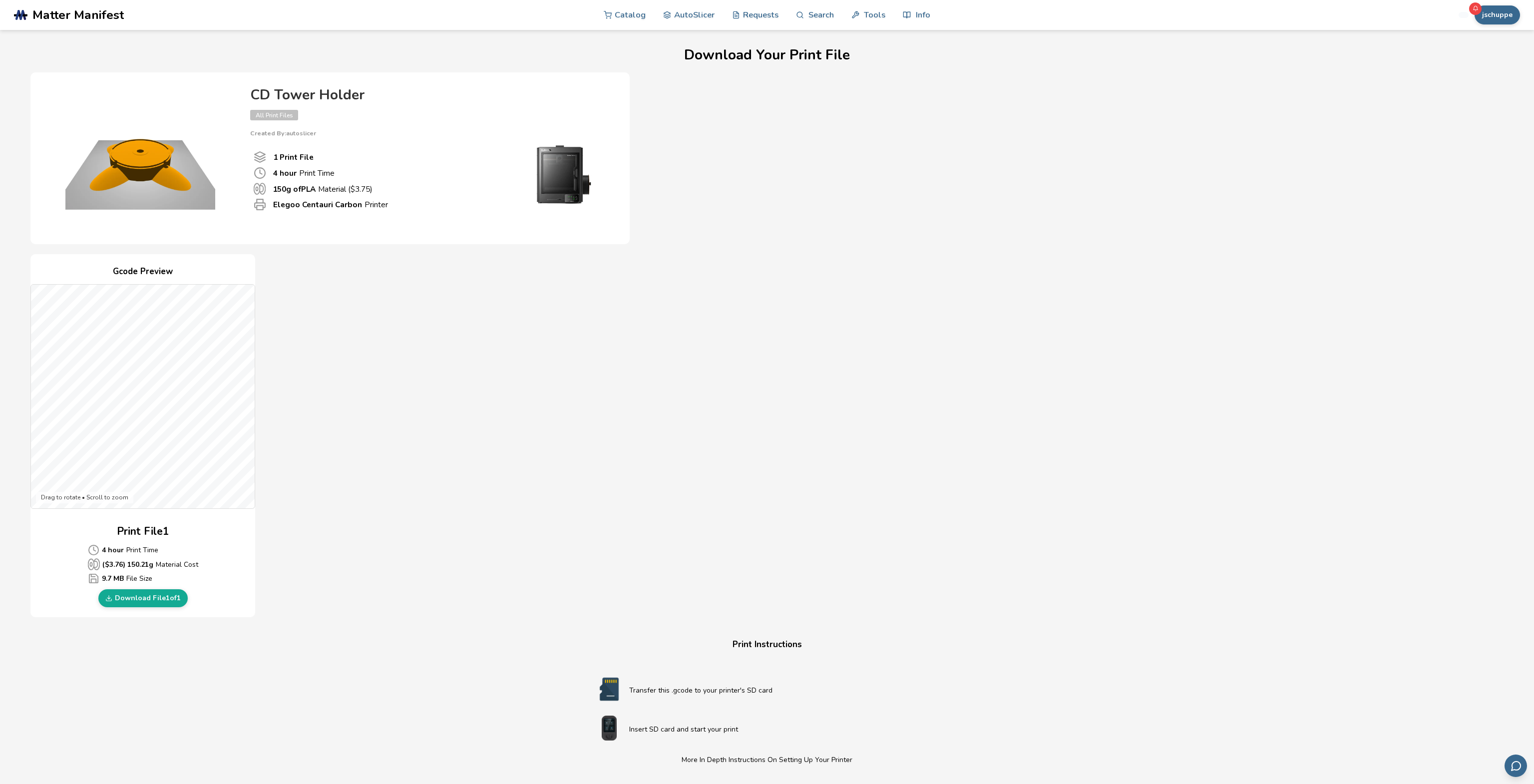
click at [500, 719] on div "Download Your Print File CD Tower Holder All Print Files Created By: autoslicer…" at bounding box center [766, 521] width 1473 height 947
